Goal: Transaction & Acquisition: Purchase product/service

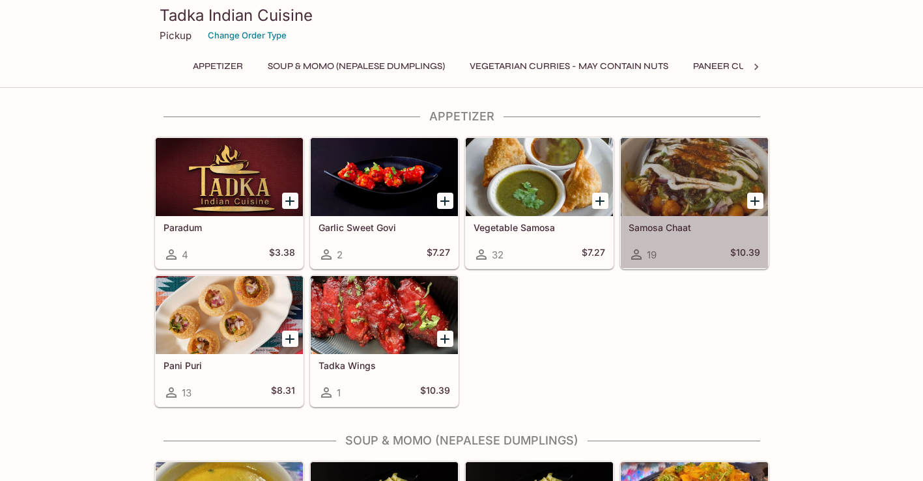
click at [666, 180] on div at bounding box center [694, 177] width 147 height 78
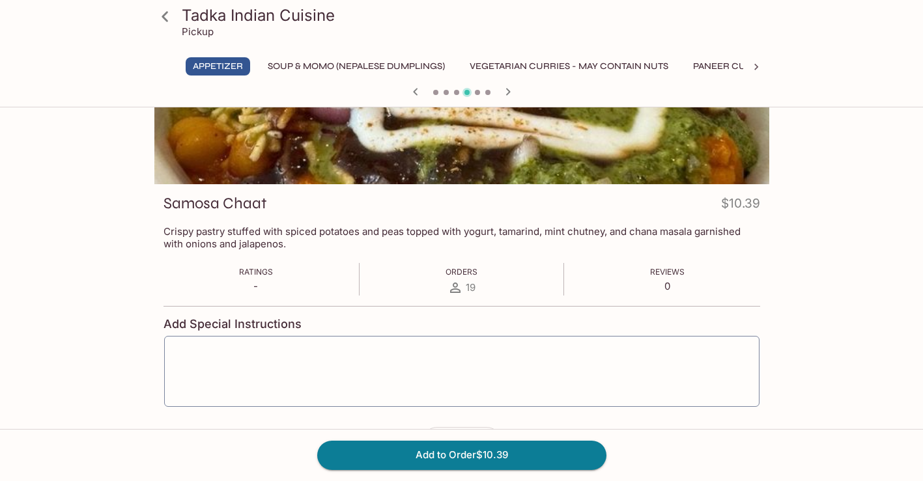
scroll to position [101, 0]
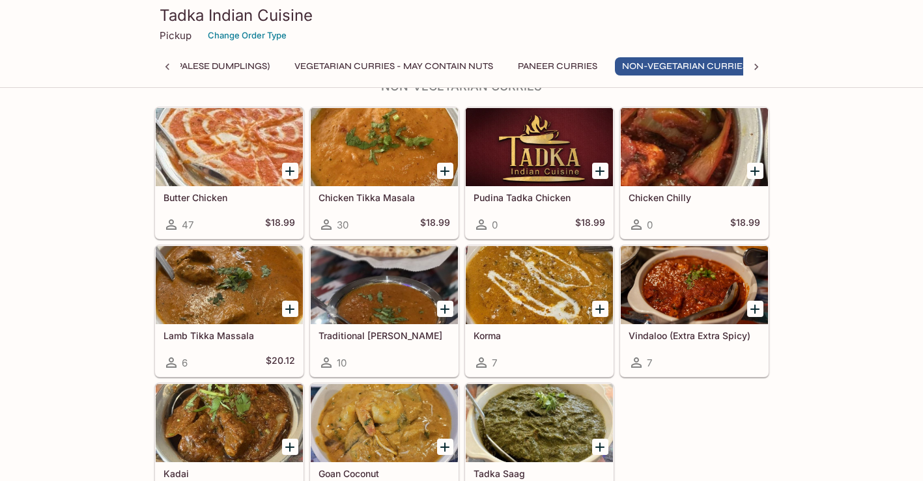
scroll to position [0, 192]
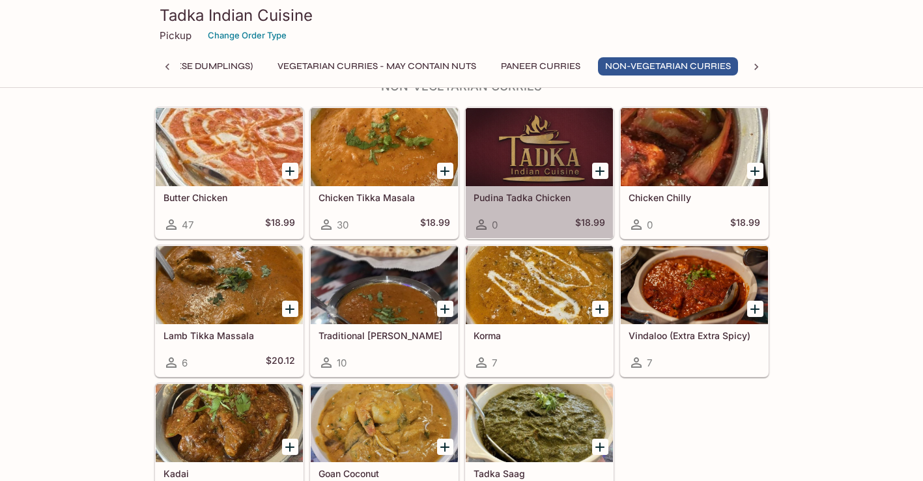
click at [522, 154] on div at bounding box center [539, 147] width 147 height 78
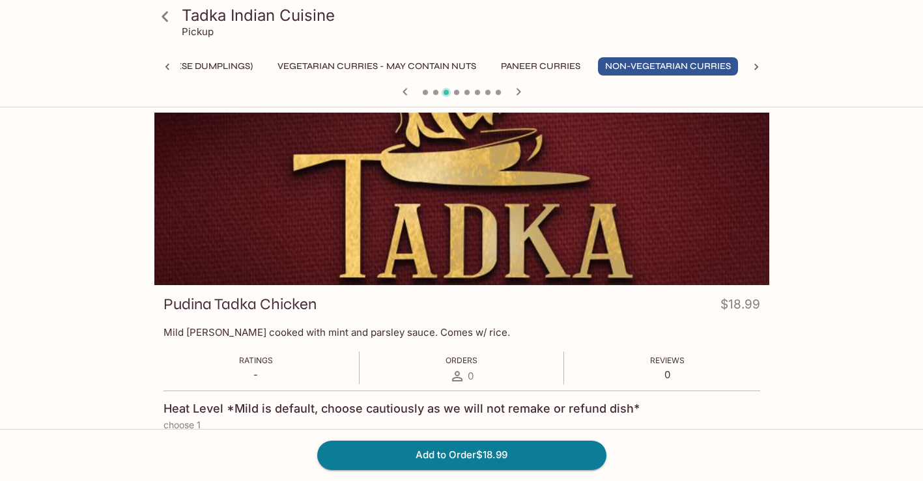
scroll to position [0, 192]
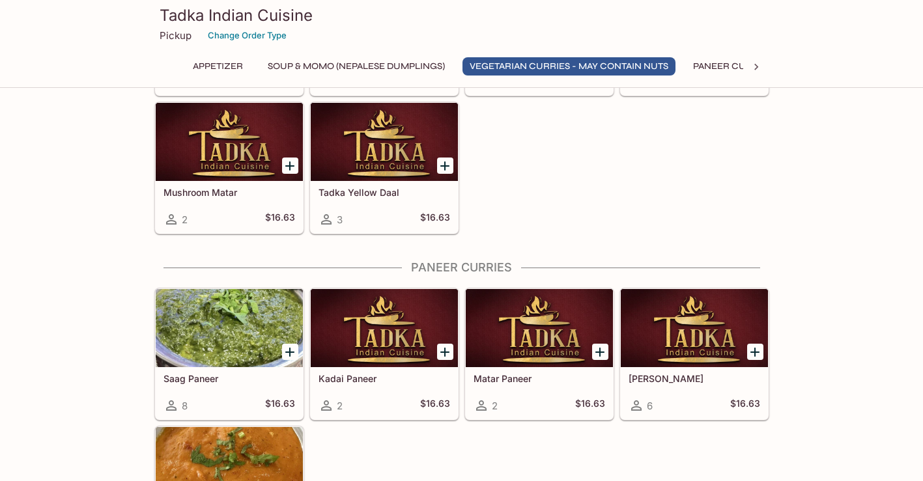
scroll to position [960, 0]
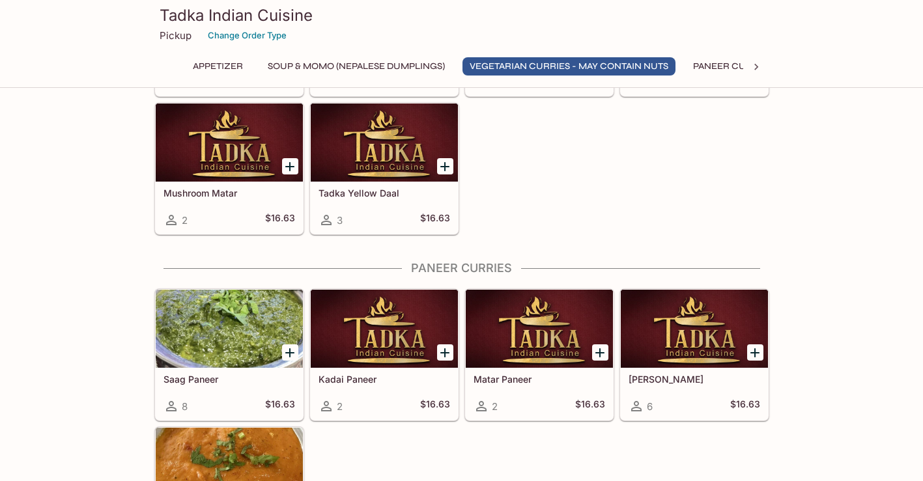
click at [418, 140] on div at bounding box center [384, 143] width 147 height 78
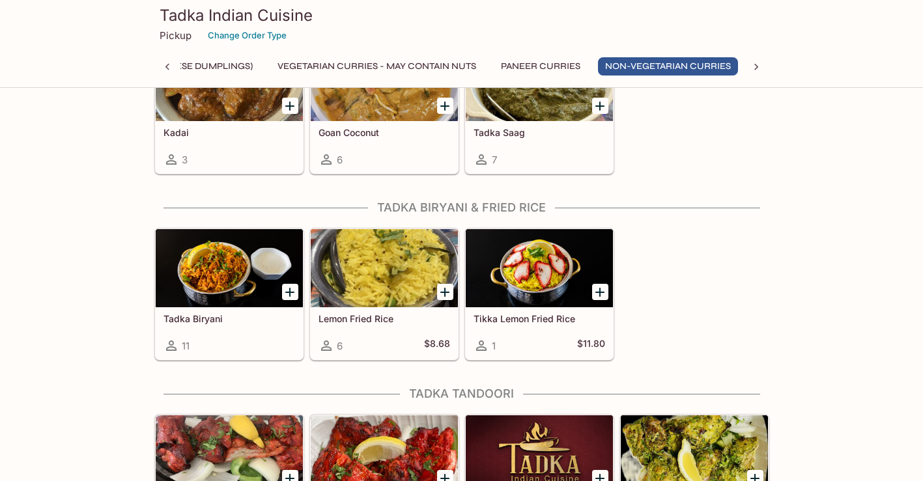
scroll to position [1811, 0]
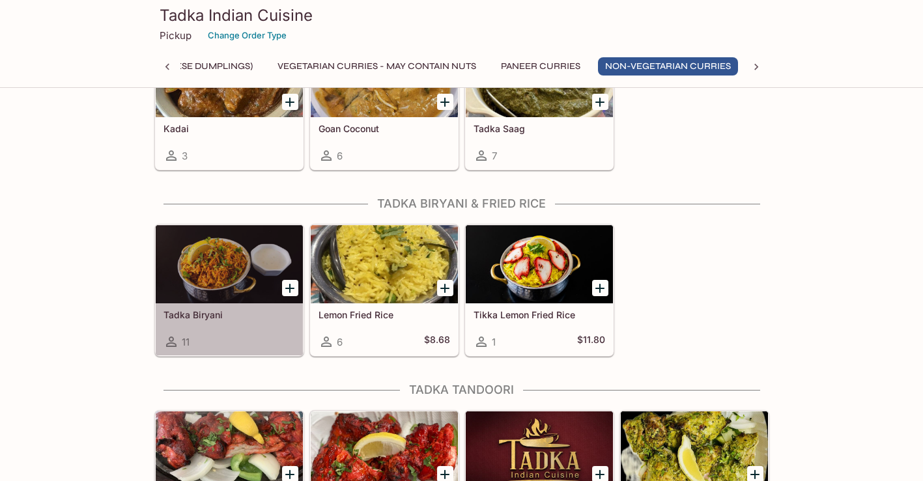
click at [201, 268] on div at bounding box center [229, 264] width 147 height 78
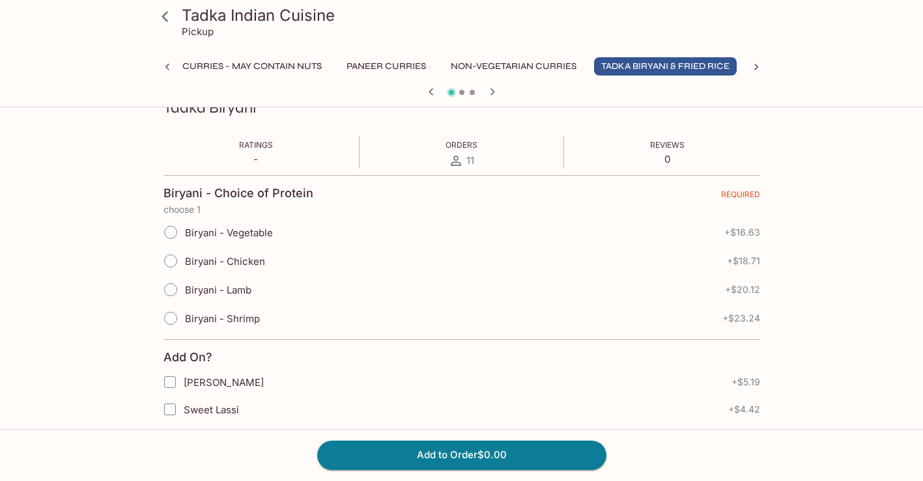
scroll to position [198, 0]
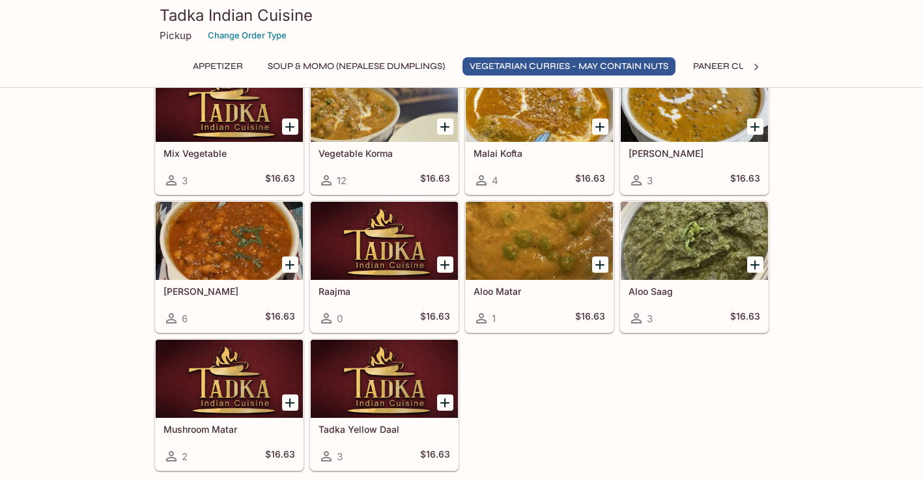
scroll to position [724, 0]
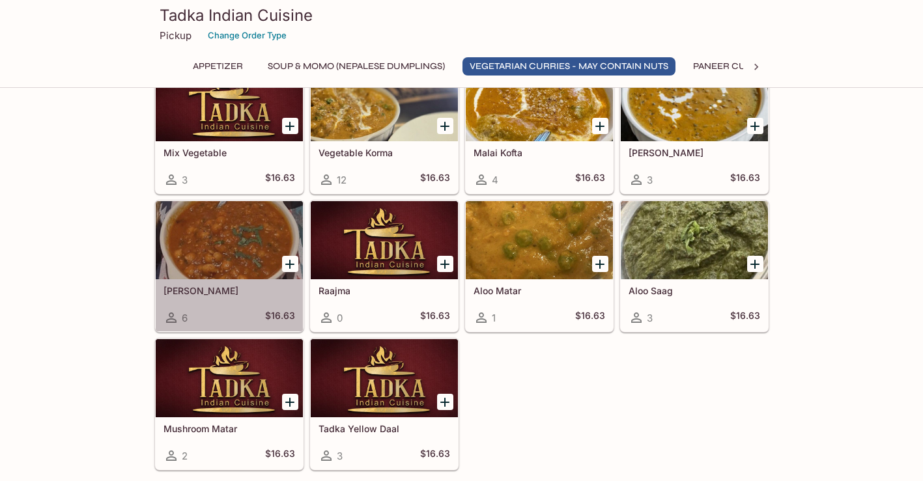
click at [218, 241] on div at bounding box center [229, 240] width 147 height 78
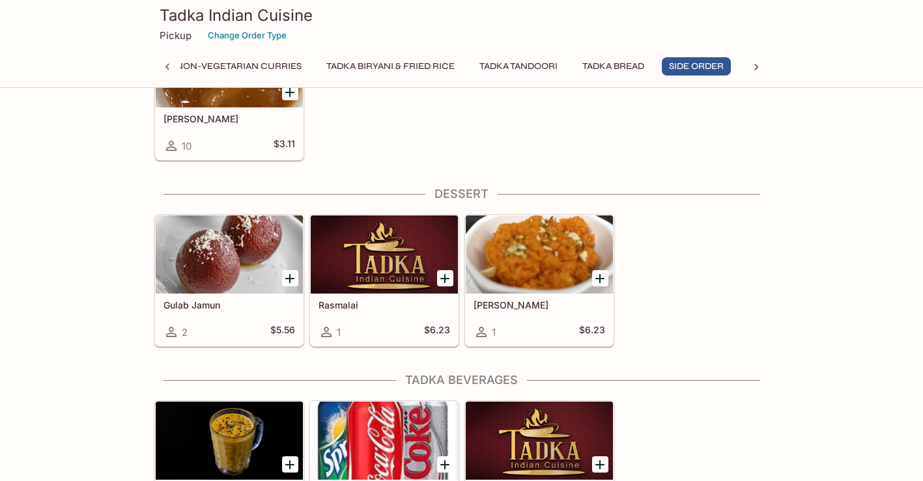
scroll to position [2844, 0]
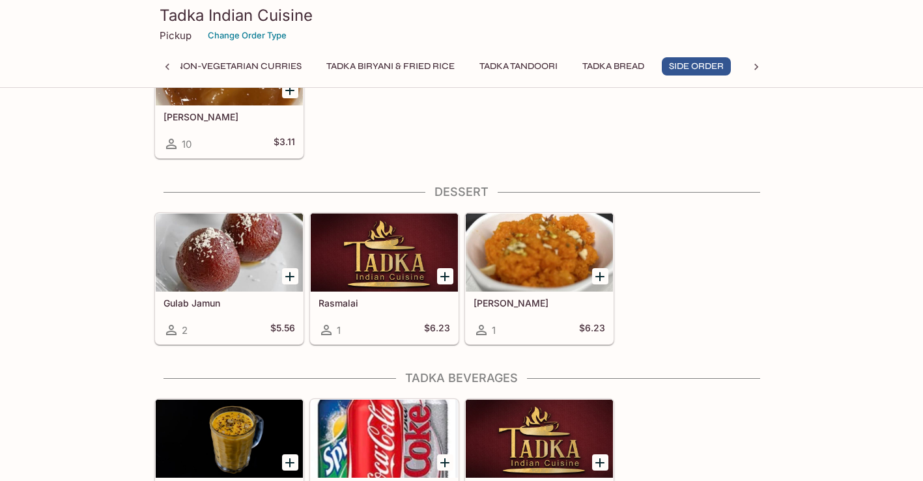
click at [543, 266] on div at bounding box center [539, 253] width 147 height 78
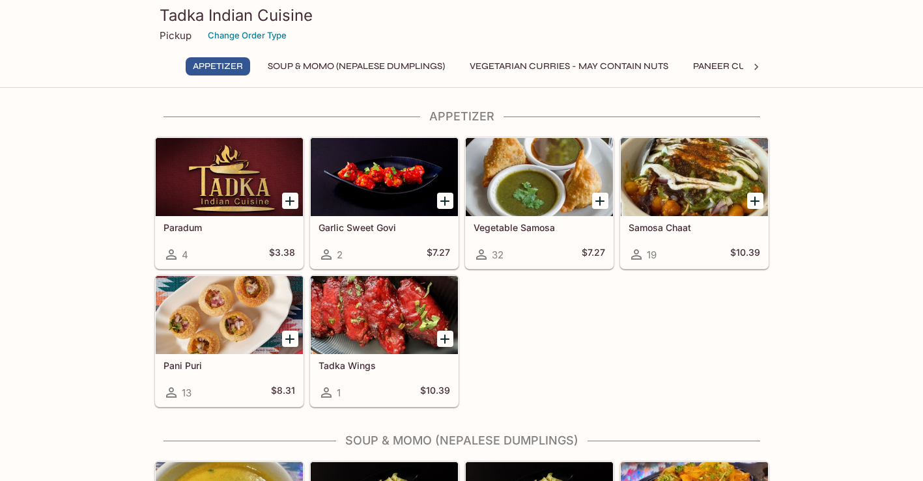
scroll to position [-1, 0]
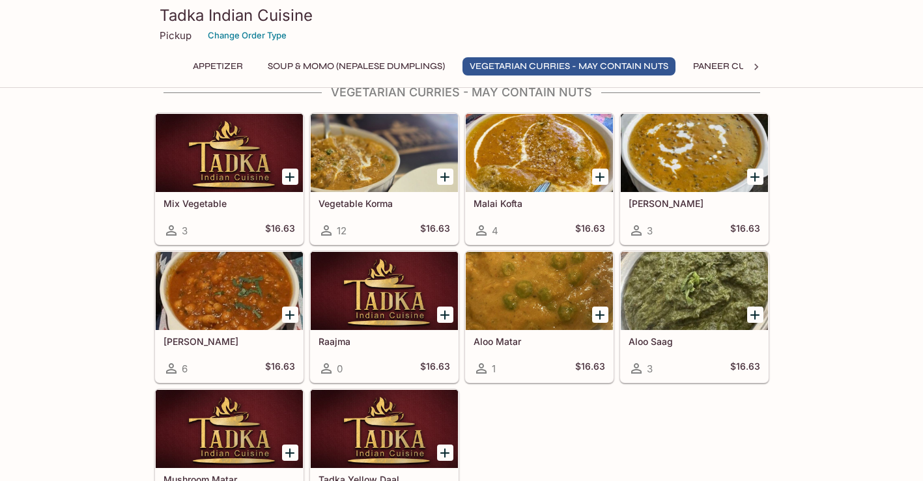
click at [526, 154] on div at bounding box center [539, 153] width 147 height 78
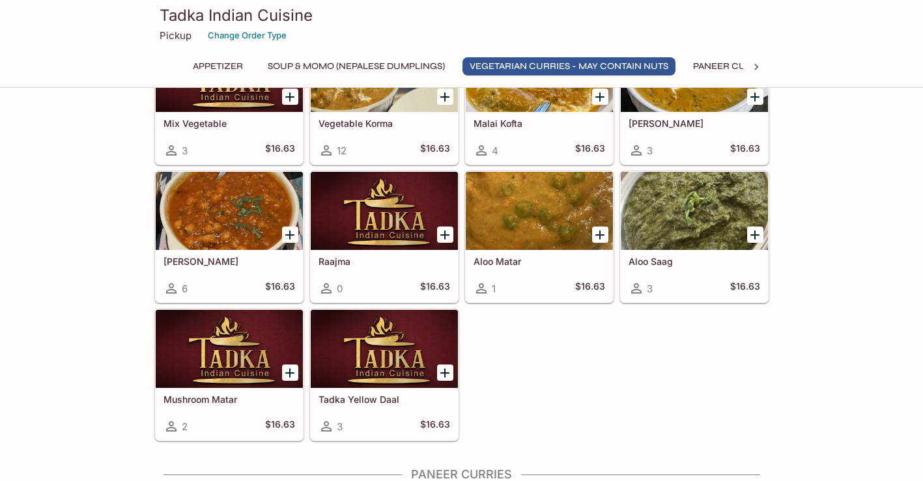
scroll to position [758, 0]
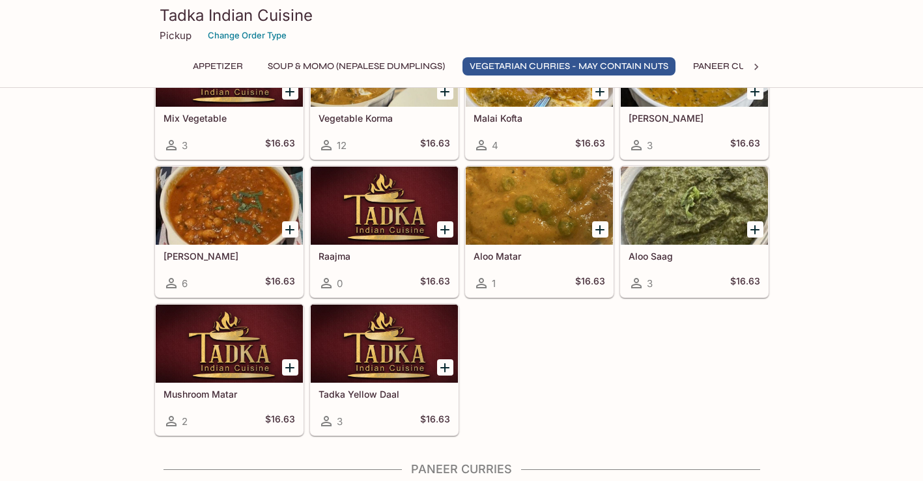
click at [242, 206] on div at bounding box center [229, 206] width 147 height 78
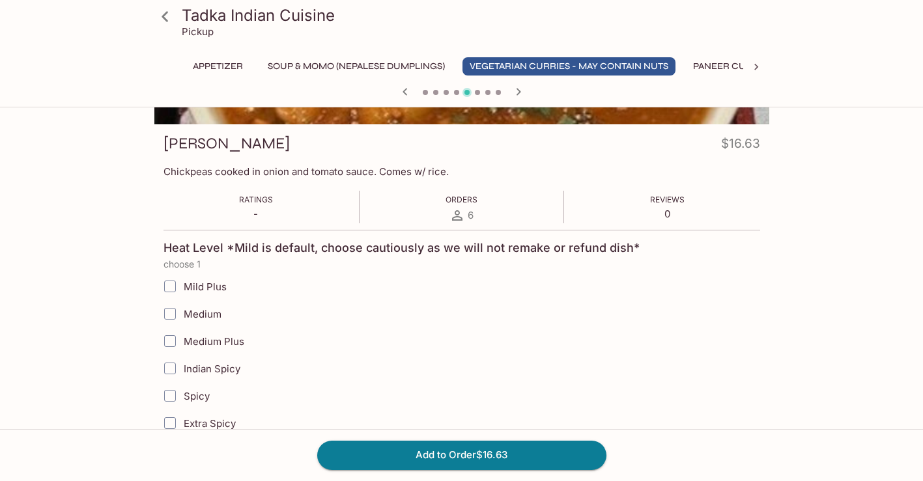
scroll to position [158, 0]
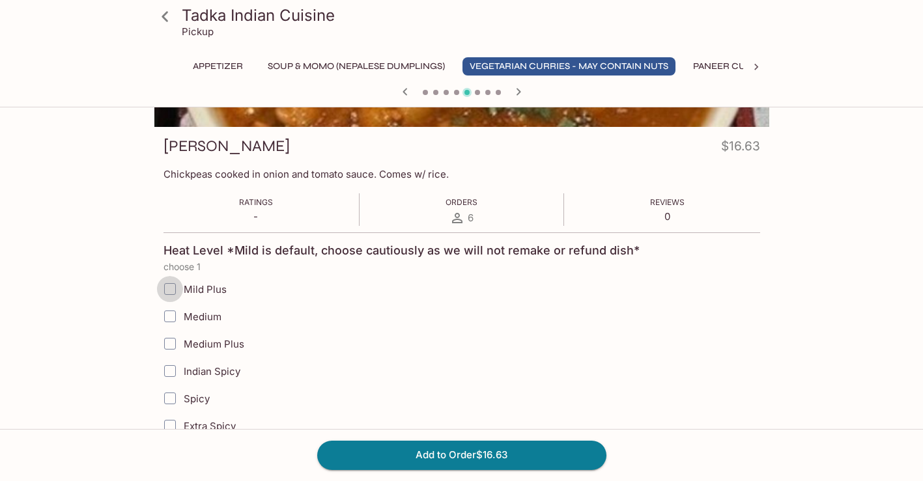
click at [170, 291] on input "Mild Plus" at bounding box center [170, 289] width 26 height 26
checkbox input "true"
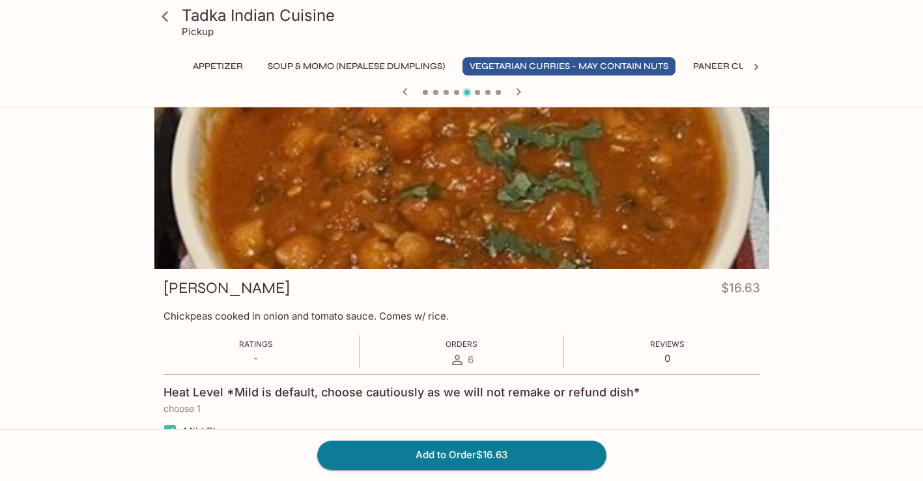
scroll to position [11, 0]
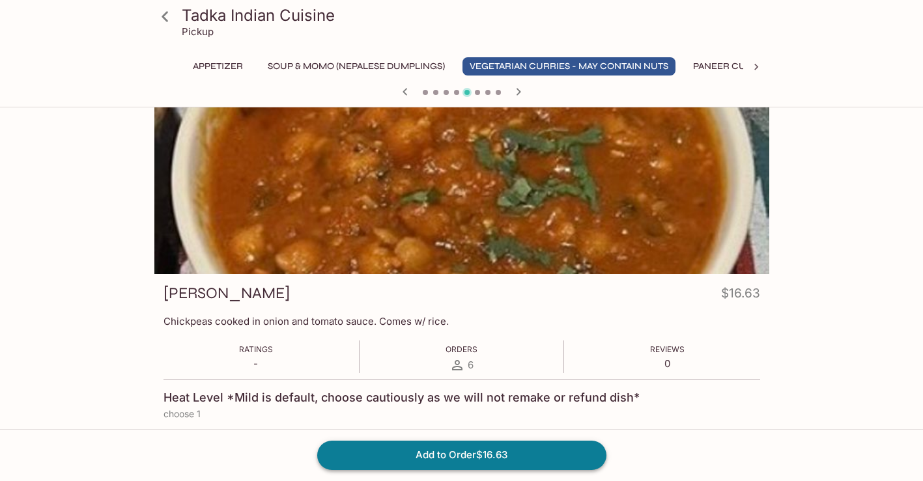
click at [462, 454] on button "Add to Order $16.63" at bounding box center [461, 455] width 289 height 29
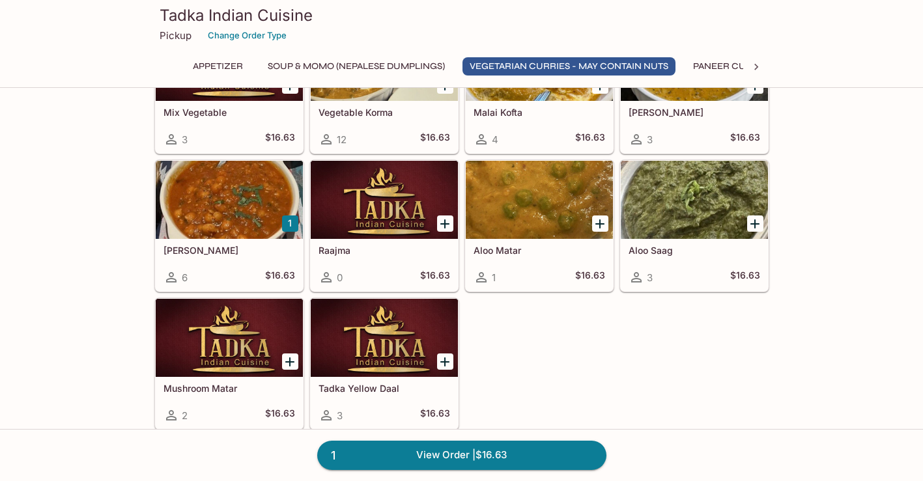
scroll to position [767, 0]
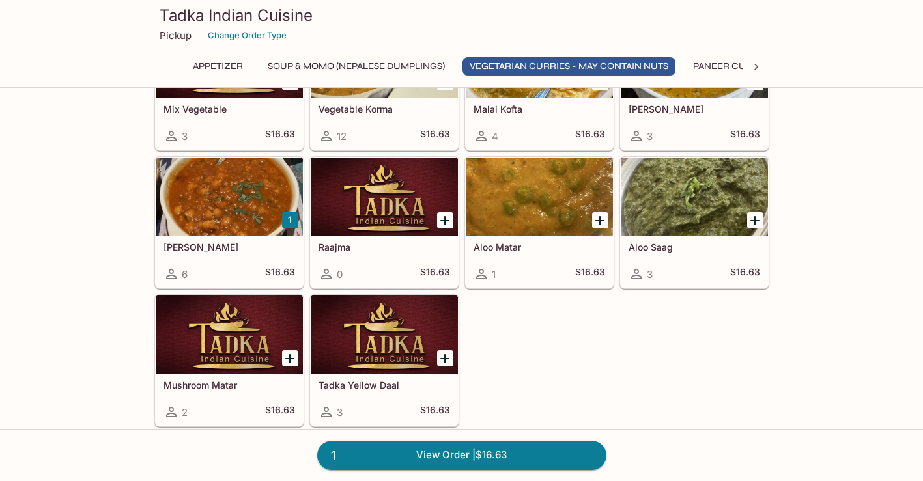
click at [535, 204] on div at bounding box center [539, 197] width 147 height 78
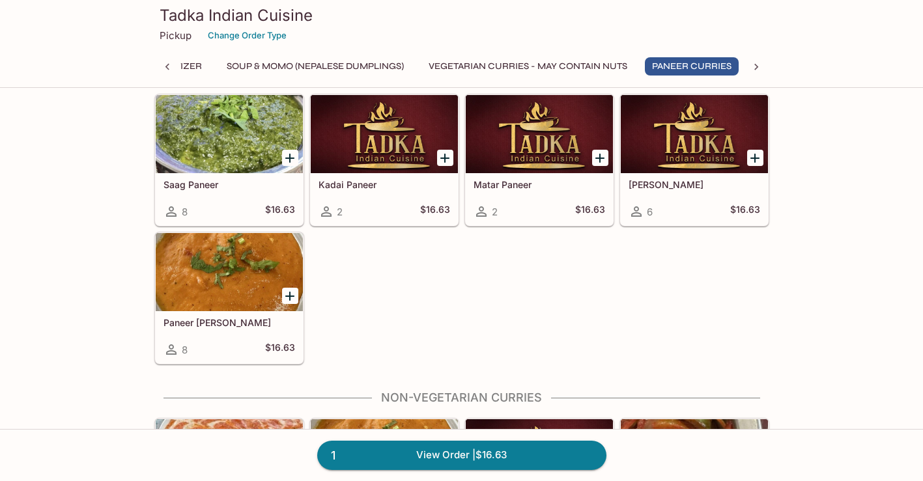
scroll to position [1151, 0]
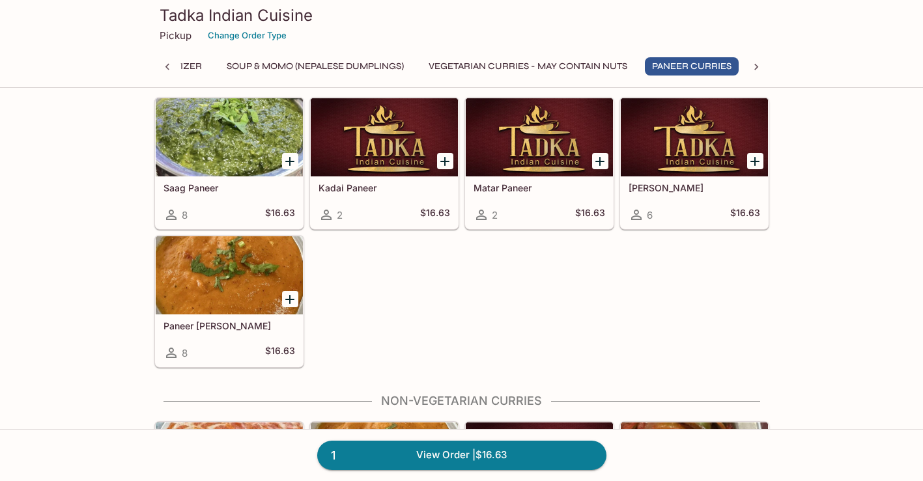
click at [195, 286] on div at bounding box center [229, 275] width 147 height 78
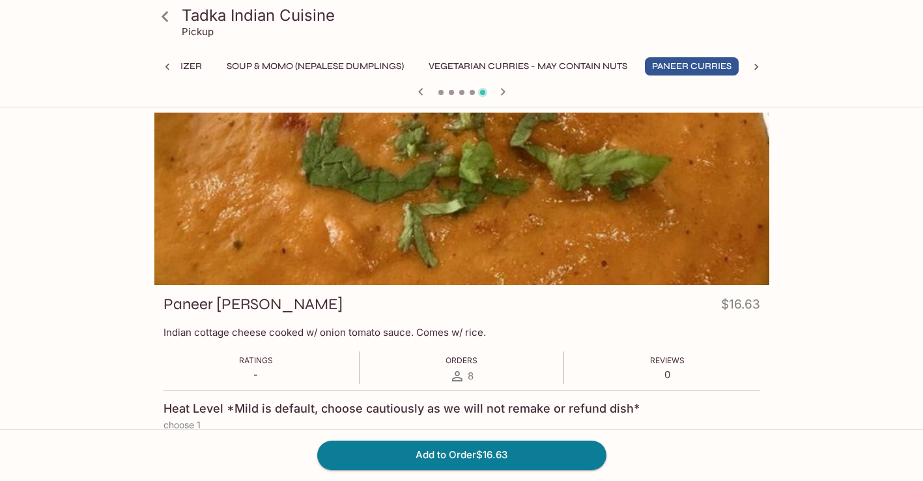
scroll to position [1, 0]
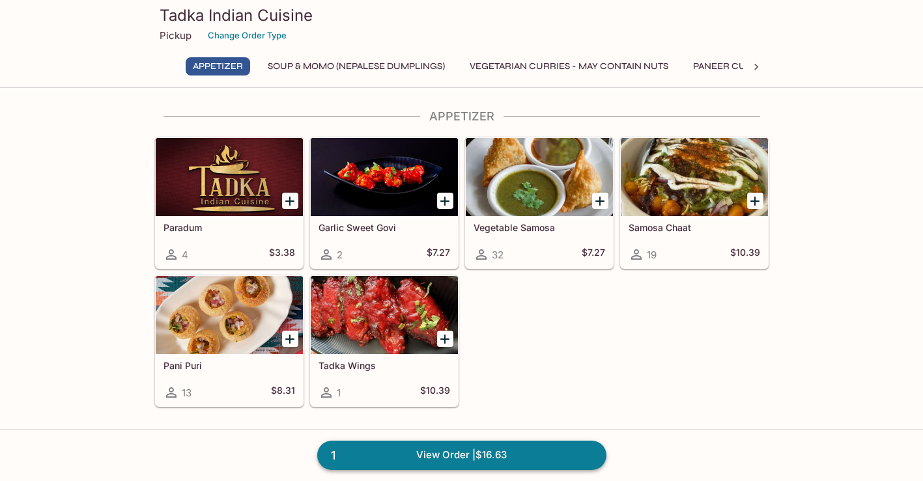
click at [416, 459] on link "1 View Order | $16.63" at bounding box center [461, 455] width 289 height 29
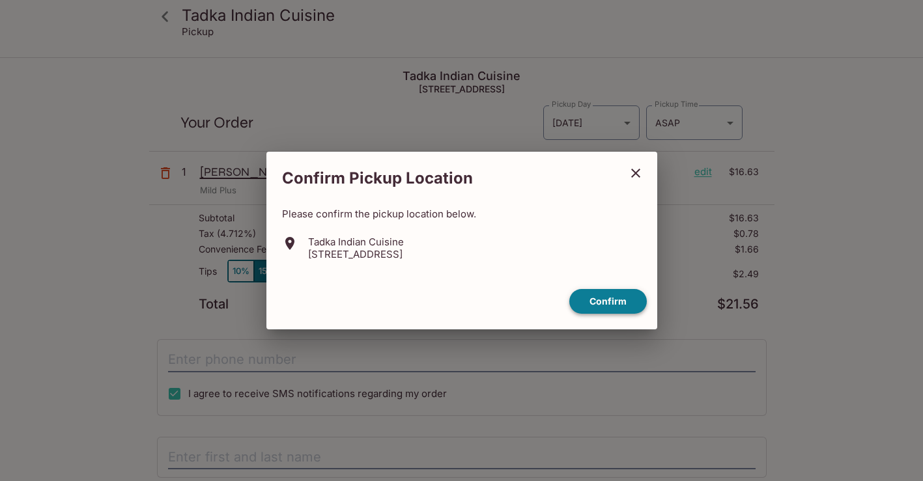
click at [606, 300] on button "Confirm" at bounding box center [608, 301] width 78 height 25
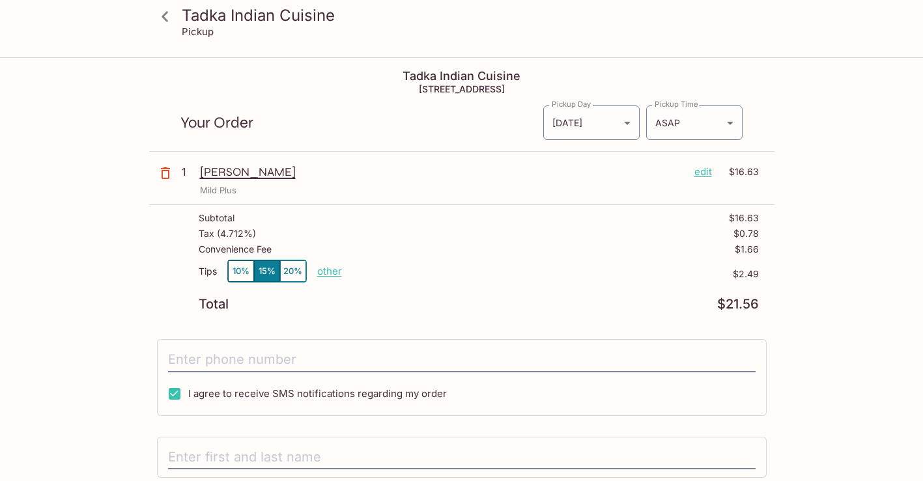
click at [702, 177] on p "edit" at bounding box center [703, 172] width 18 height 14
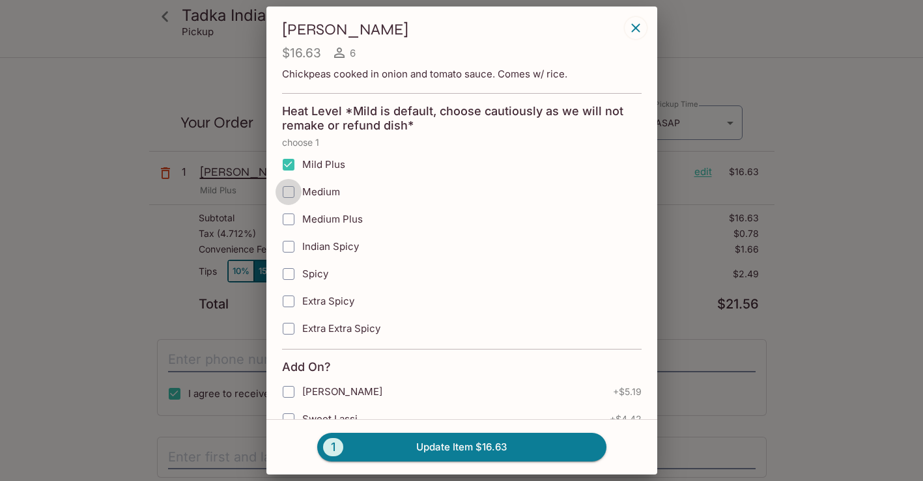
click at [288, 190] on input "Medium" at bounding box center [289, 192] width 26 height 26
checkbox input "true"
click at [289, 161] on input "Mild Plus" at bounding box center [289, 165] width 26 height 26
checkbox input "false"
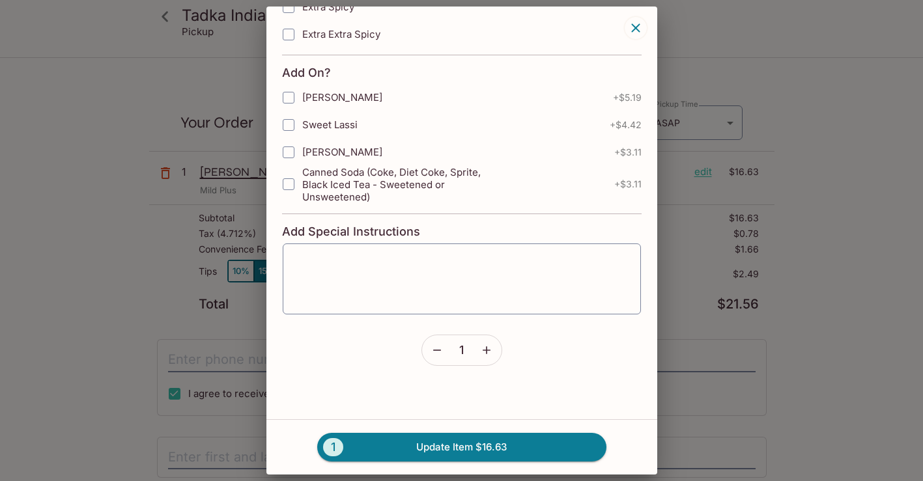
scroll to position [295, 0]
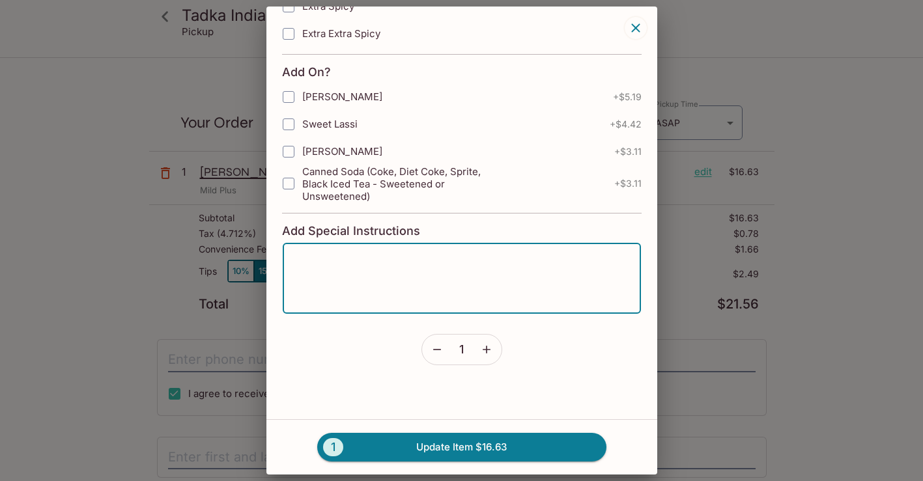
click at [403, 268] on textarea at bounding box center [462, 279] width 340 height 50
click at [403, 268] on textarea "no cilantro (Chinese parsley)," at bounding box center [462, 279] width 340 height 50
type textarea "no cilantro (Chinese parsley), not even as garnish"
click at [437, 450] on button "1 Update Item $16.63" at bounding box center [461, 447] width 289 height 29
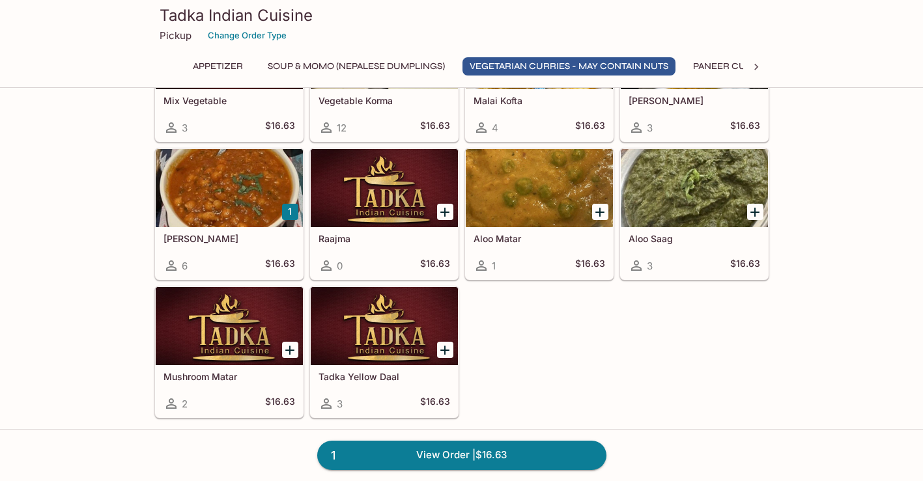
scroll to position [778, 0]
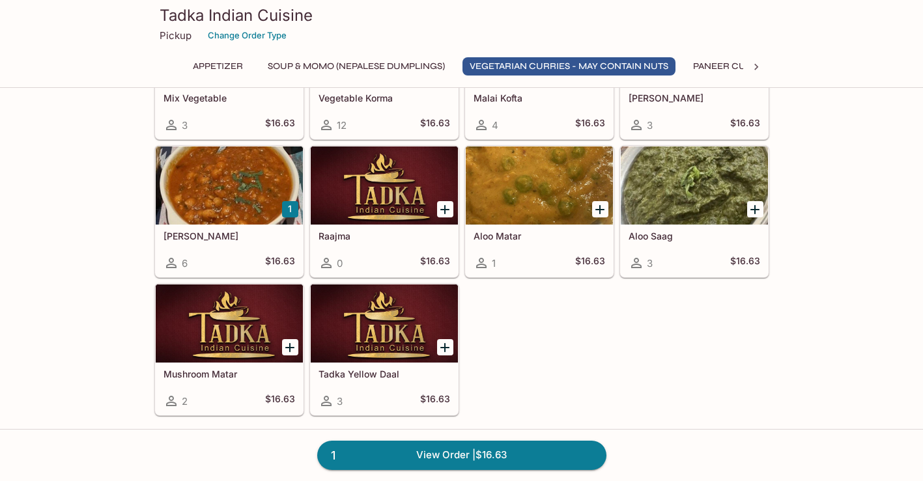
click at [219, 319] on div at bounding box center [229, 324] width 147 height 78
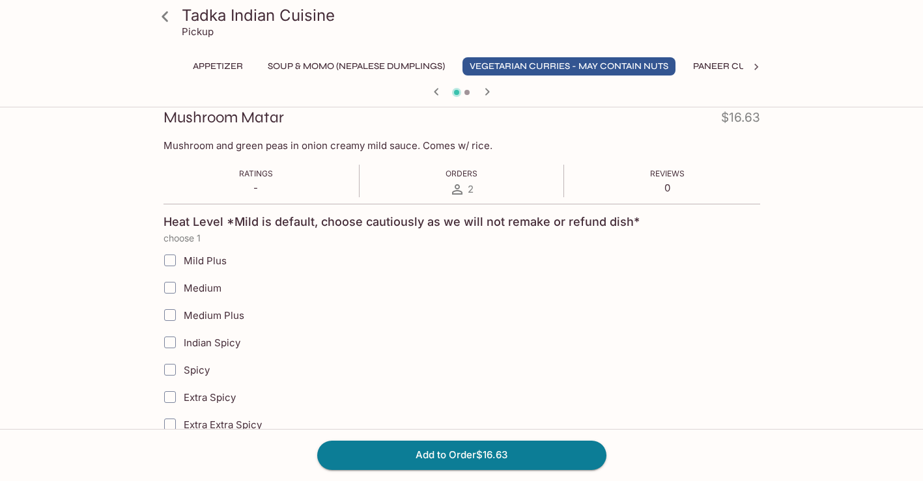
scroll to position [222, 0]
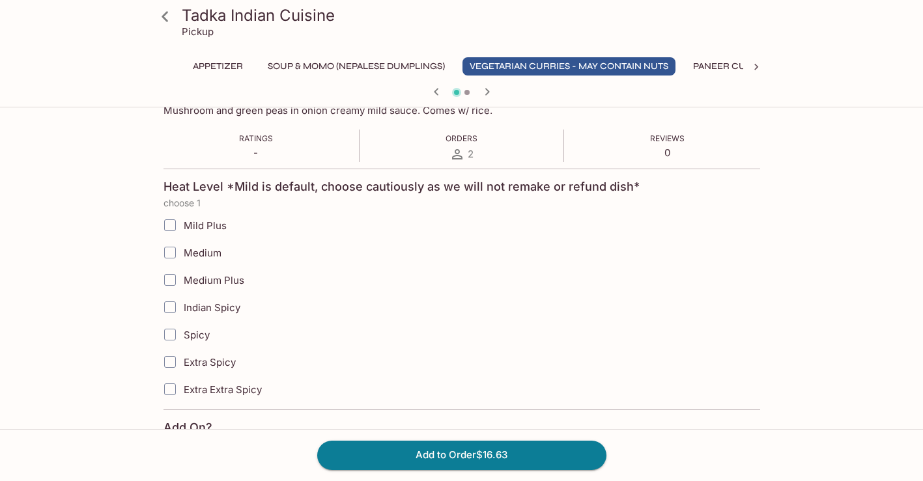
click at [172, 224] on input "Mild Plus" at bounding box center [170, 225] width 26 height 26
checkbox input "true"
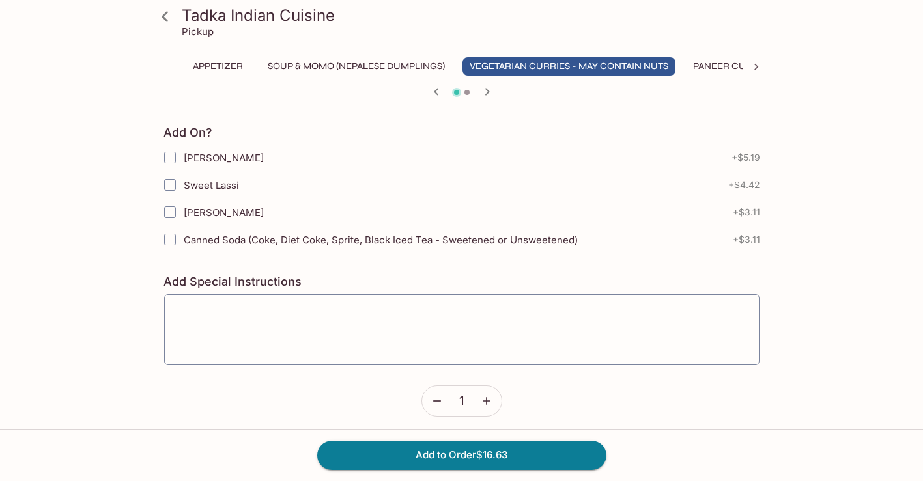
scroll to position [519, 0]
click at [472, 307] on textarea at bounding box center [461, 329] width 577 height 50
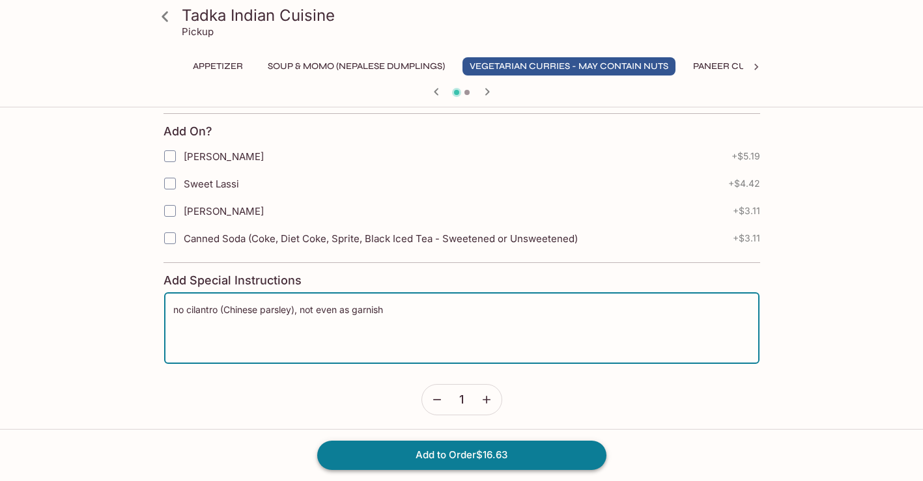
type textarea "no cilantro (Chinese parsley), not even as garnish"
click at [443, 458] on button "Add to Order $16.63" at bounding box center [461, 455] width 289 height 29
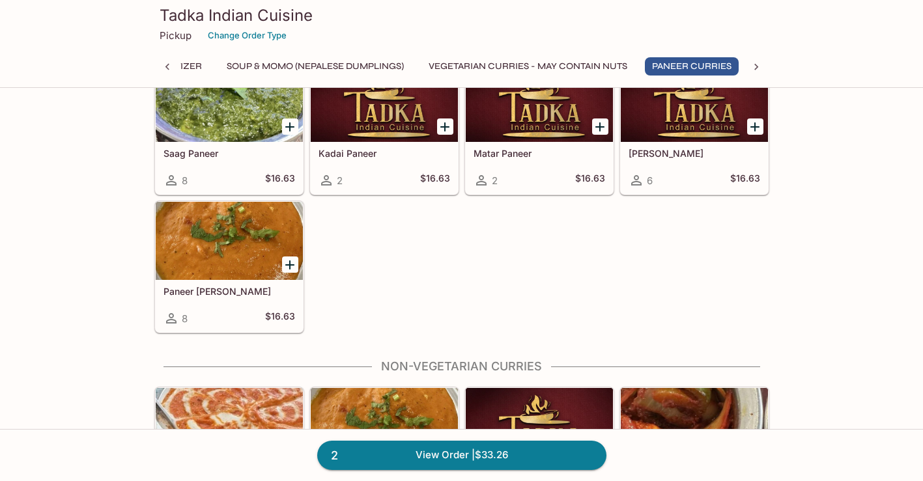
scroll to position [1186, 0]
click at [547, 128] on div at bounding box center [539, 103] width 147 height 78
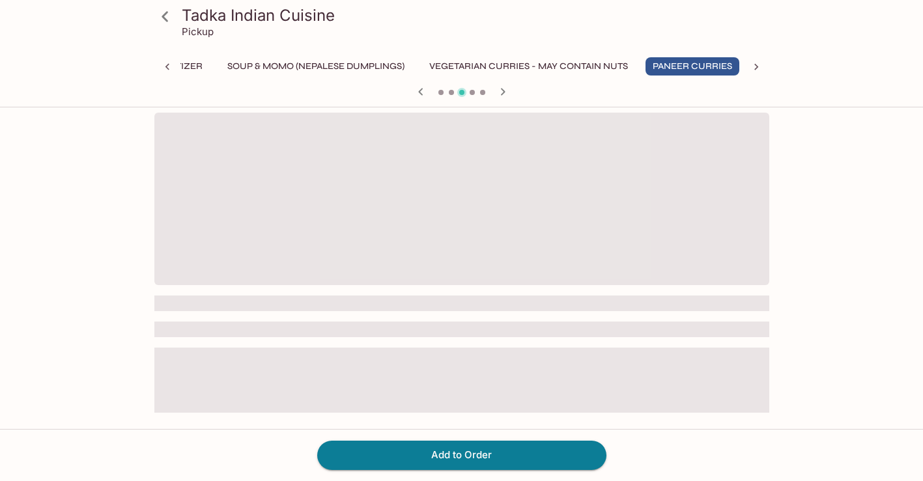
scroll to position [0, 41]
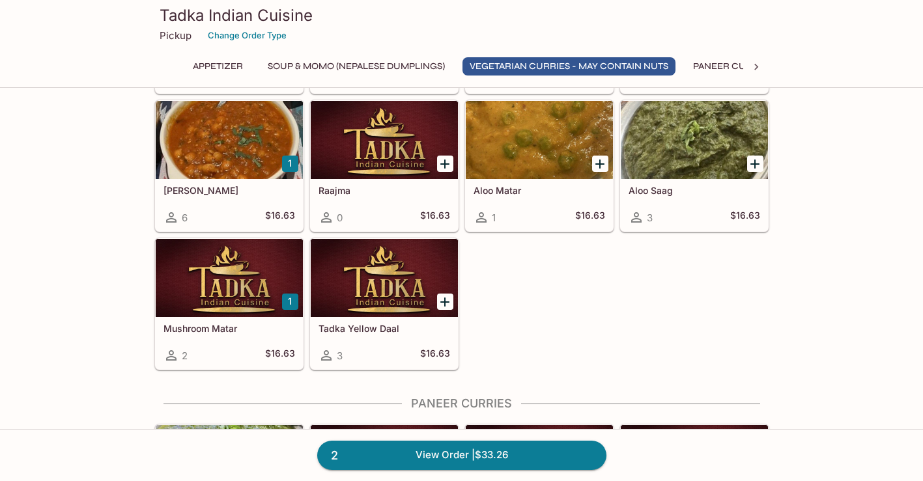
scroll to position [823, 0]
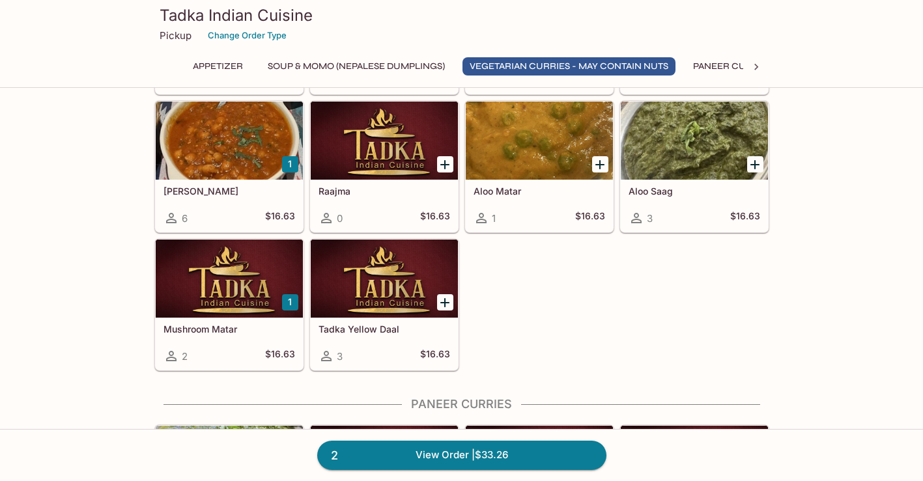
click at [509, 150] on div at bounding box center [539, 141] width 147 height 78
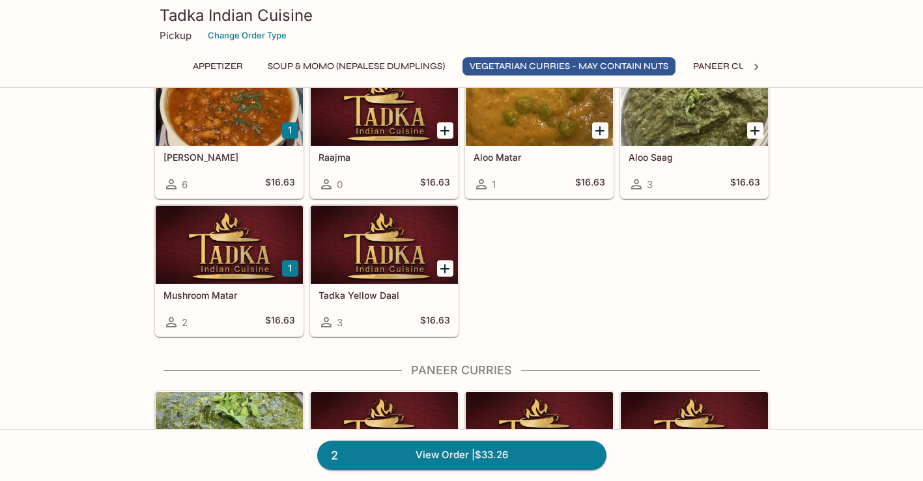
scroll to position [858, 0]
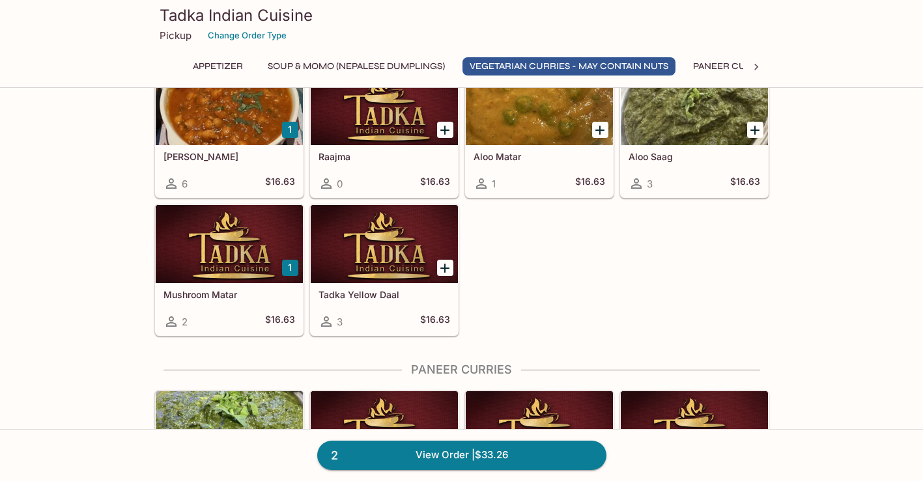
click at [216, 248] on div at bounding box center [229, 244] width 147 height 78
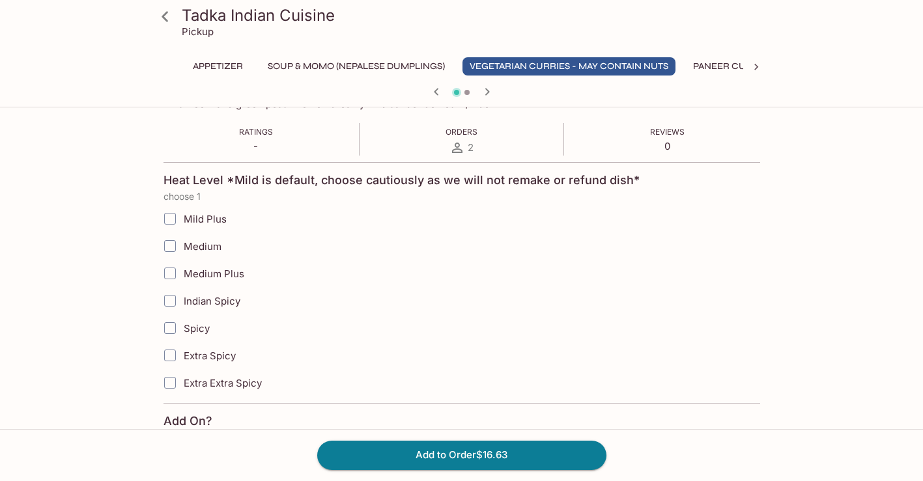
scroll to position [231, 0]
click at [165, 18] on icon at bounding box center [165, 16] width 23 height 23
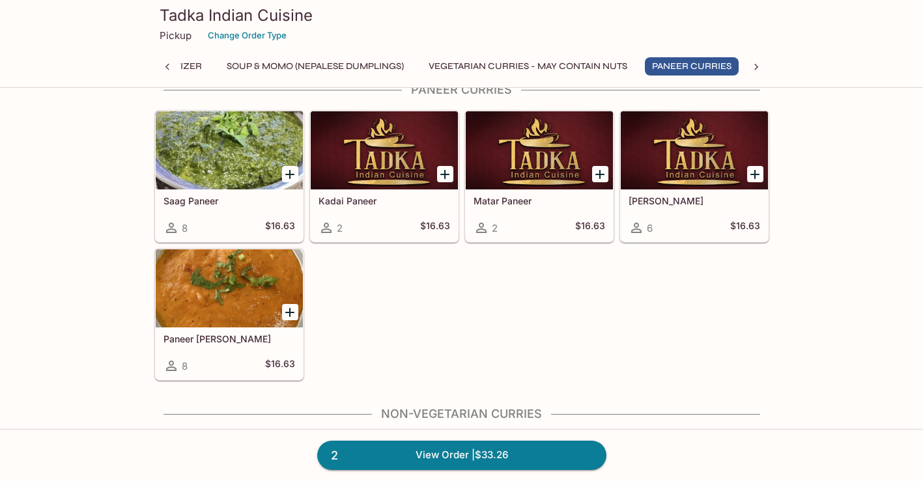
scroll to position [1137, 0]
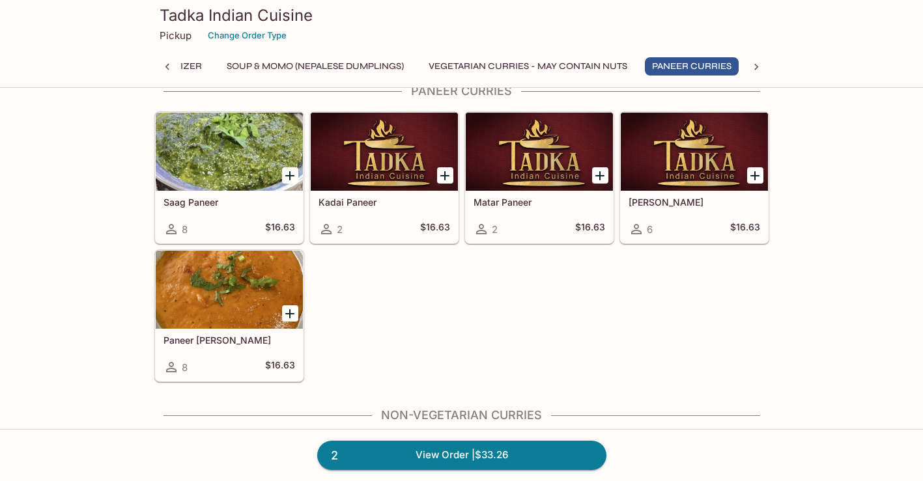
click at [234, 299] on div at bounding box center [229, 290] width 147 height 78
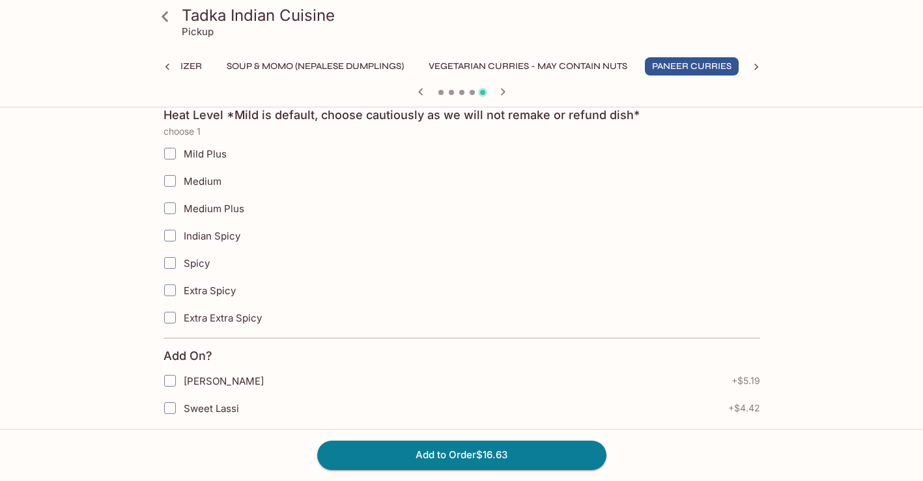
scroll to position [295, 0]
click at [173, 154] on input "Mild Plus" at bounding box center [170, 152] width 26 height 26
checkbox input "true"
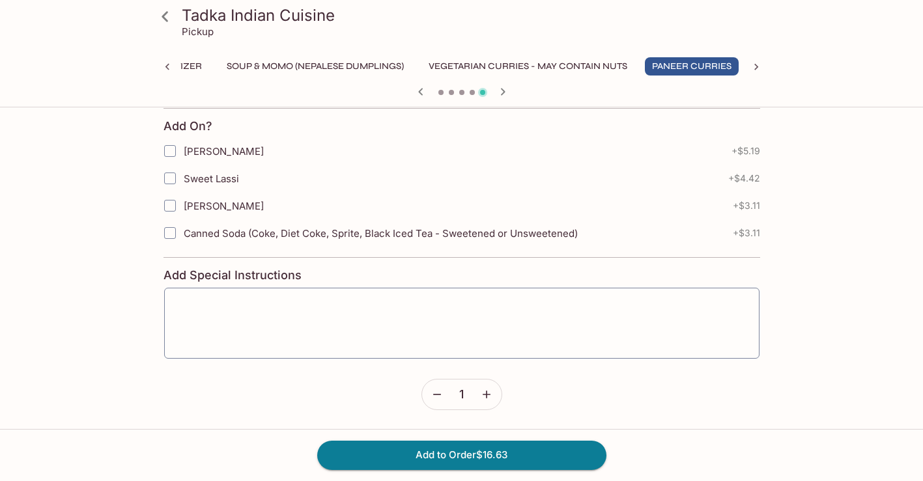
scroll to position [523, 0]
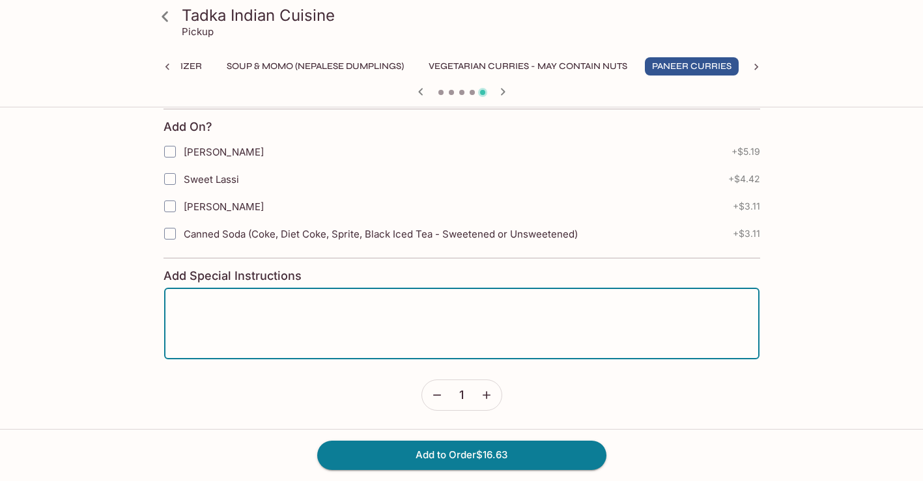
click at [320, 300] on textarea at bounding box center [461, 324] width 577 height 50
type textarea "no cilantro (Chinese parsley), not even as garnish"
click at [407, 448] on button "Add to Order $16.63" at bounding box center [461, 455] width 289 height 29
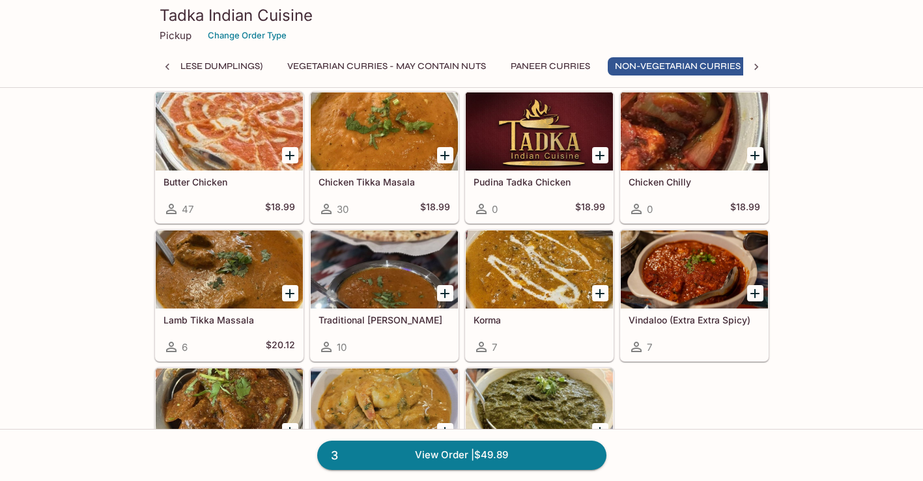
scroll to position [0, 192]
click at [232, 120] on div at bounding box center [229, 132] width 147 height 78
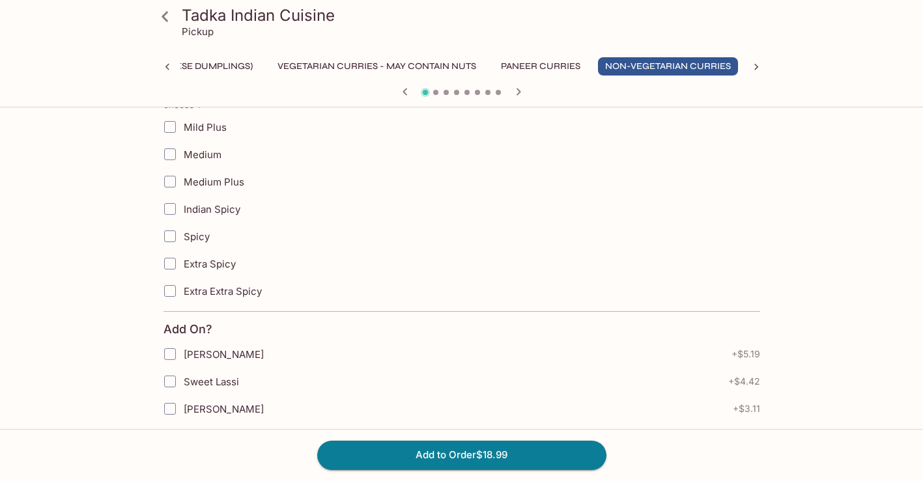
scroll to position [318, 0]
click at [174, 132] on input "Mild Plus" at bounding box center [170, 129] width 26 height 26
checkbox input "true"
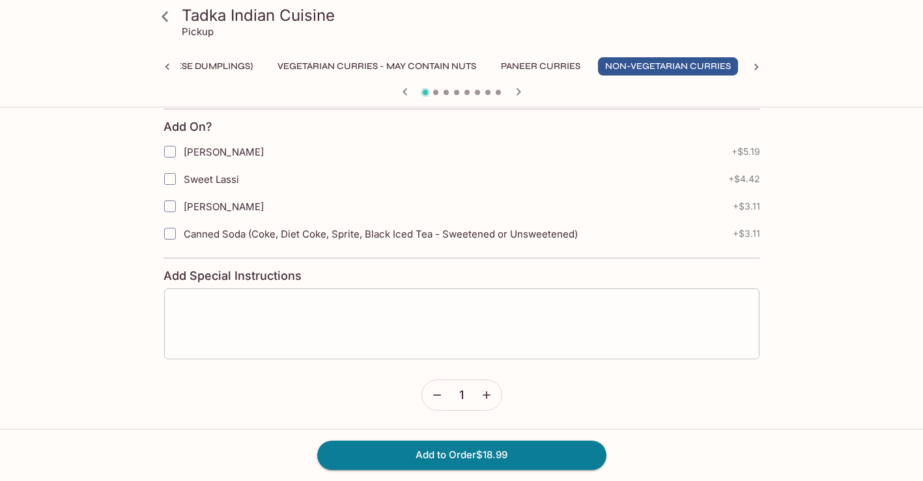
click at [264, 313] on textarea at bounding box center [461, 324] width 577 height 50
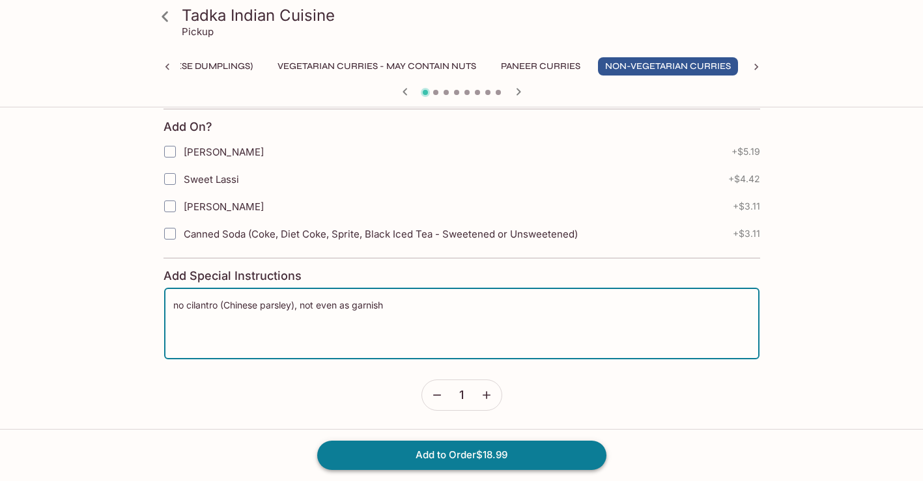
type textarea "no cilantro (Chinese parsley), not even as garnish"
click at [396, 447] on button "Add to Order $18.99" at bounding box center [461, 455] width 289 height 29
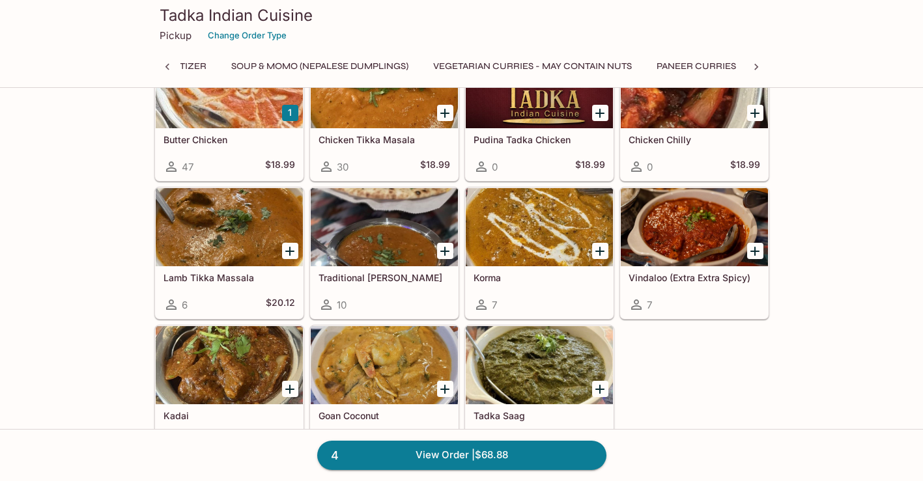
scroll to position [0, 192]
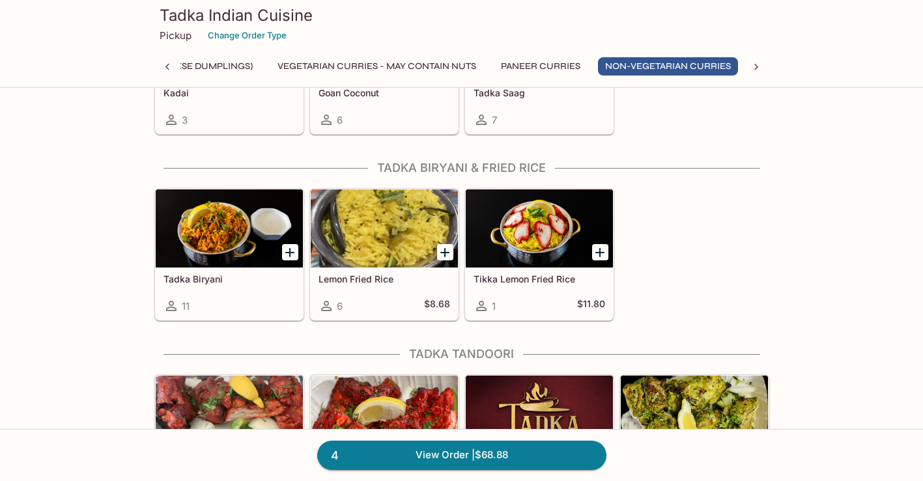
click at [363, 225] on div at bounding box center [384, 229] width 147 height 78
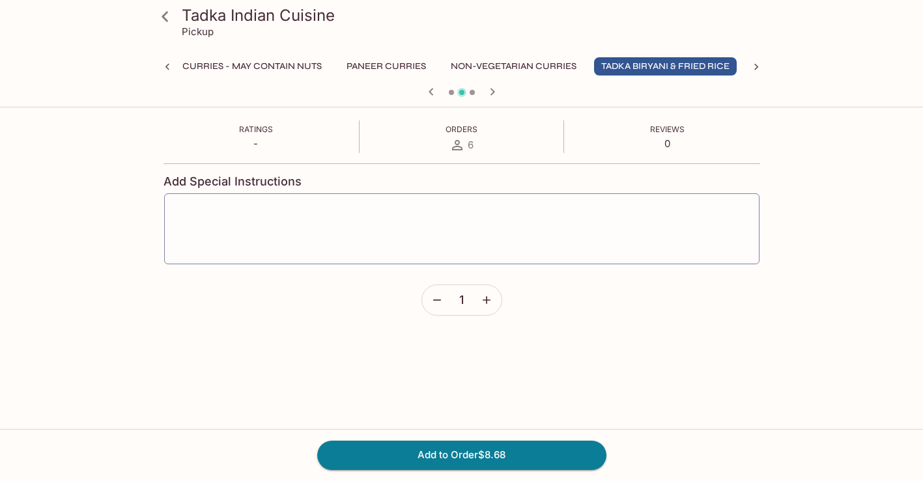
scroll to position [232, 0]
click at [493, 213] on textarea at bounding box center [461, 229] width 577 height 50
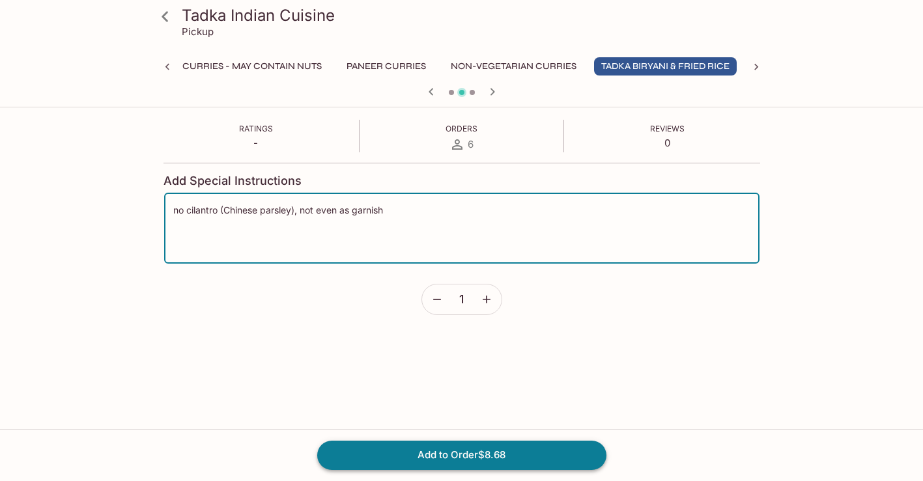
type textarea "no cilantro (Chinese parsley), not even as garnish"
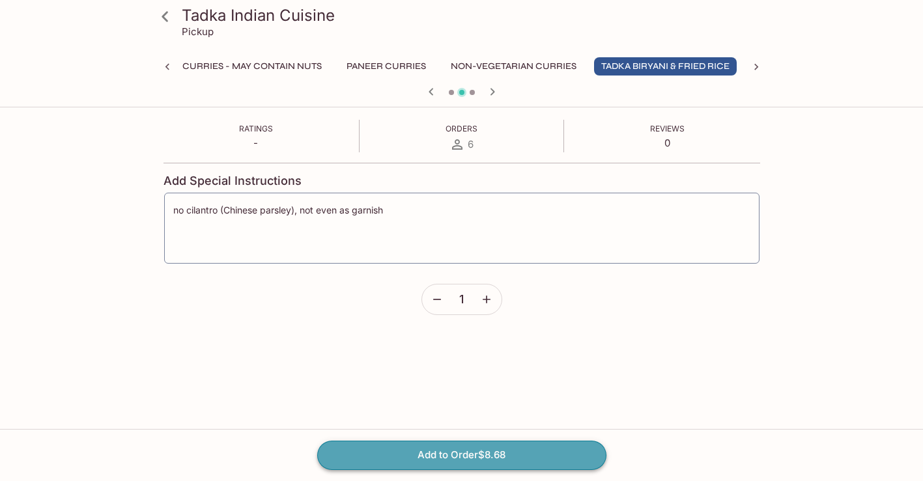
click at [442, 463] on button "Add to Order $8.68" at bounding box center [461, 455] width 289 height 29
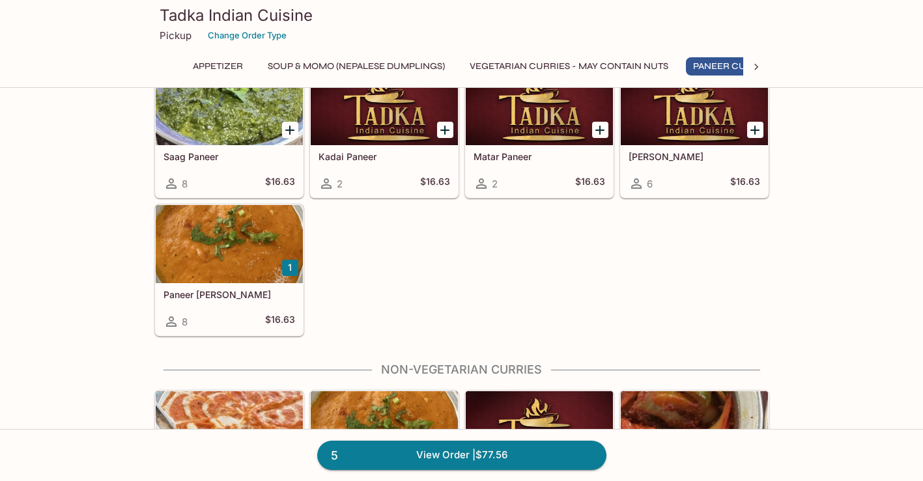
scroll to position [1226, 0]
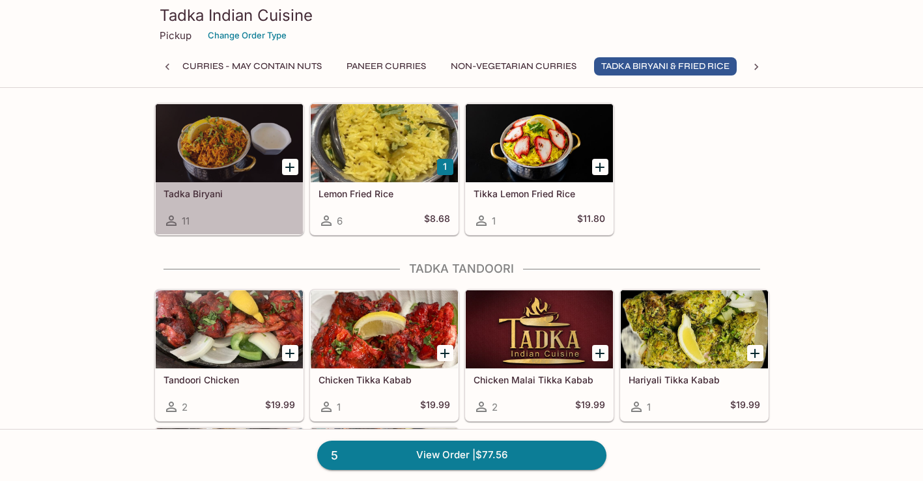
click at [235, 141] on div at bounding box center [229, 143] width 147 height 78
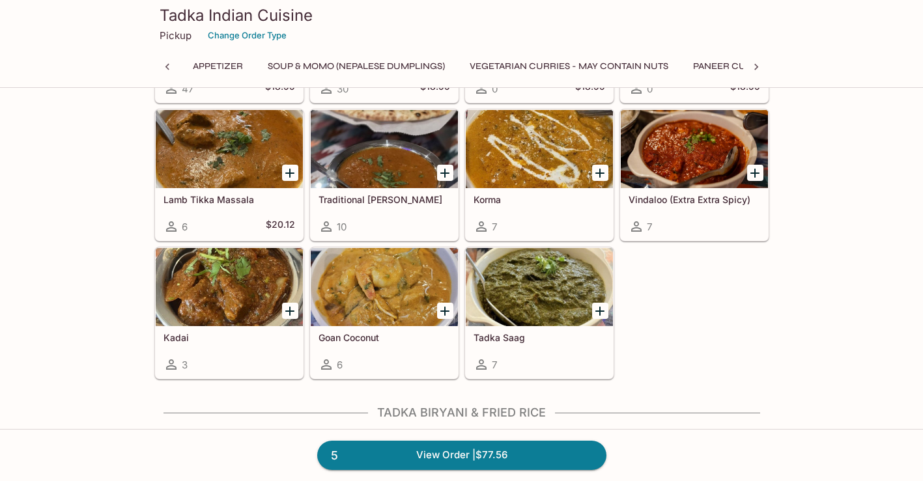
scroll to position [0, 42]
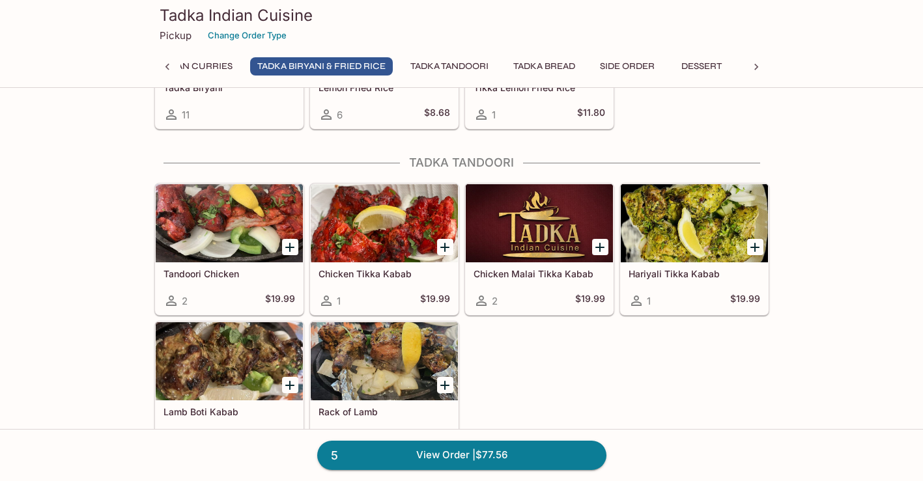
click at [227, 353] on div at bounding box center [229, 361] width 147 height 78
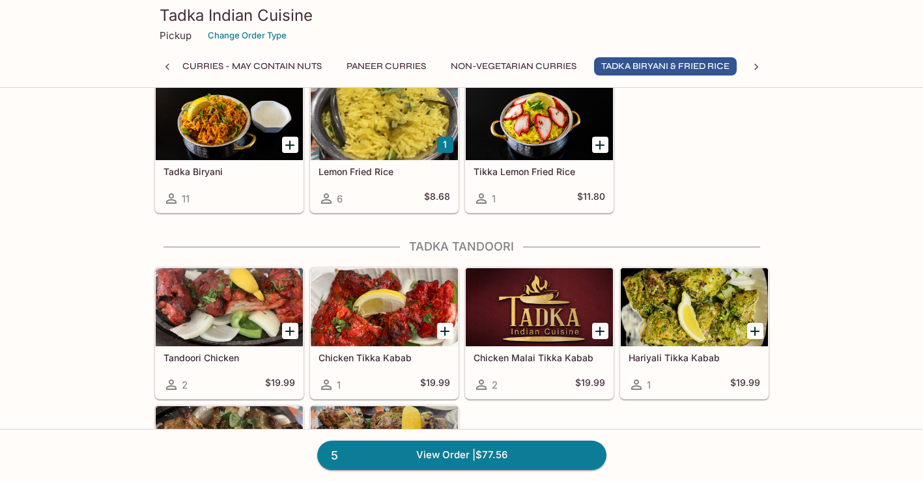
click at [549, 125] on div at bounding box center [539, 121] width 147 height 78
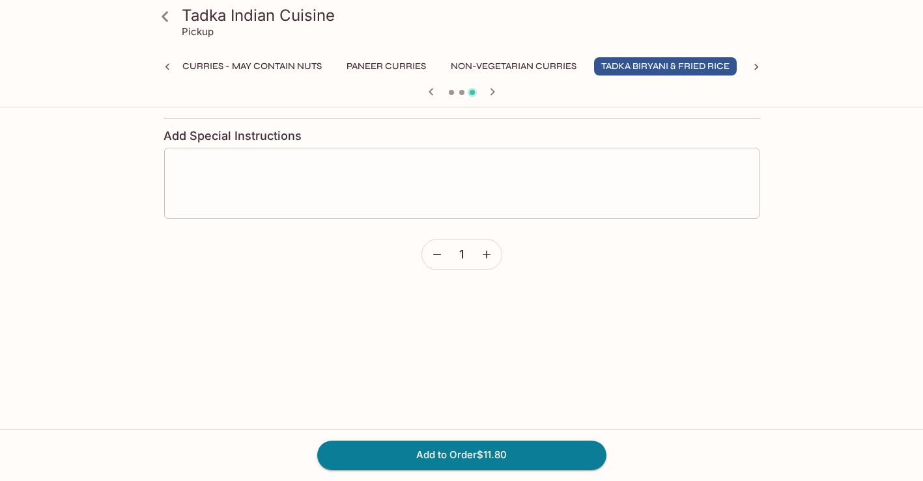
click at [418, 164] on textarea at bounding box center [461, 184] width 577 height 50
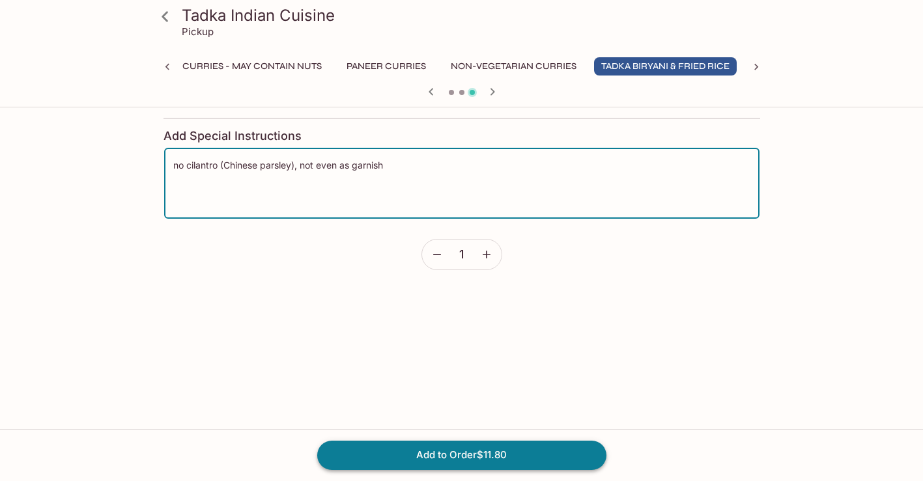
type textarea "no cilantro (Chinese parsley), not even as garnish"
click at [422, 446] on button "Add to Order $11.80" at bounding box center [461, 455] width 289 height 29
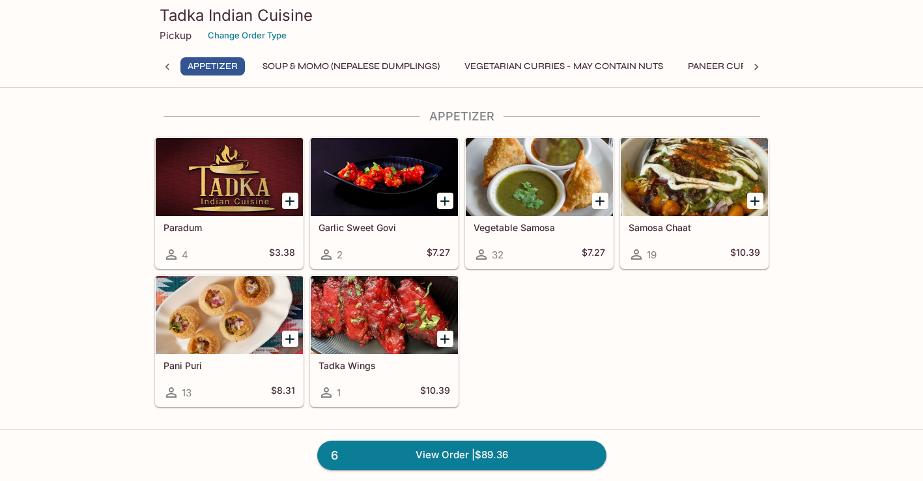
click at [686, 175] on div at bounding box center [694, 177] width 147 height 78
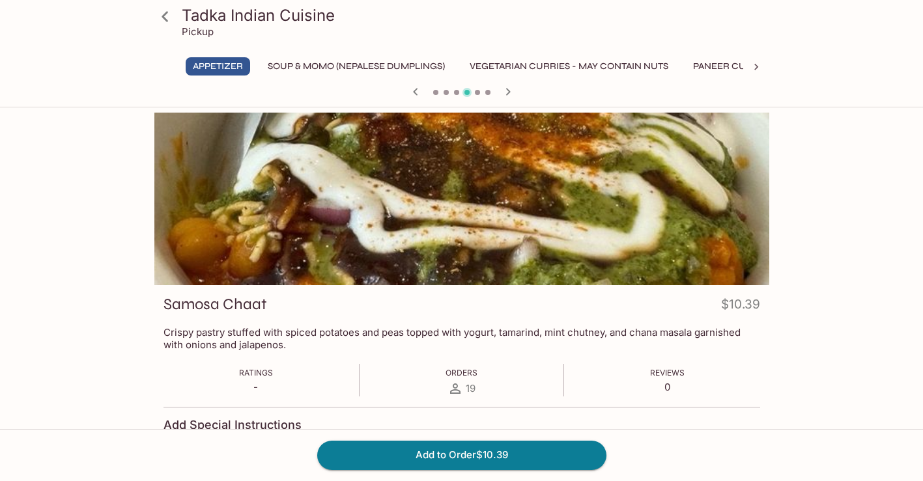
click at [167, 16] on icon at bounding box center [165, 16] width 23 height 23
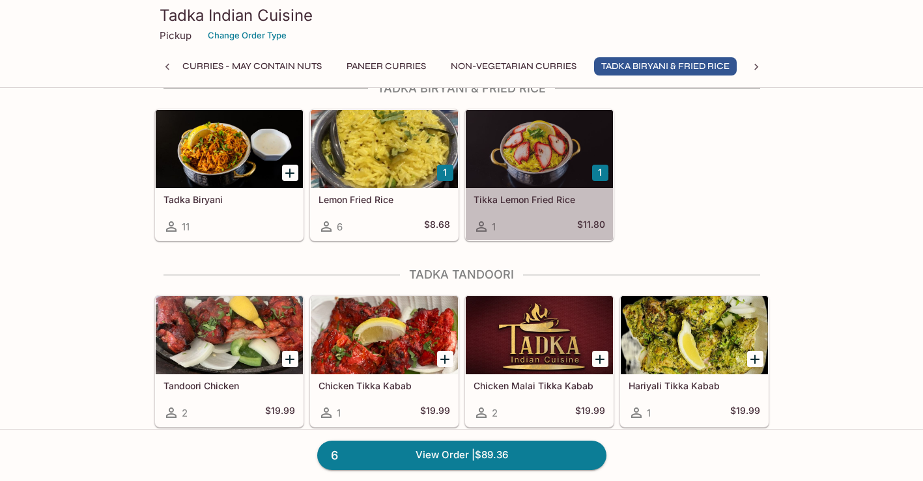
click at [569, 134] on div at bounding box center [539, 149] width 147 height 78
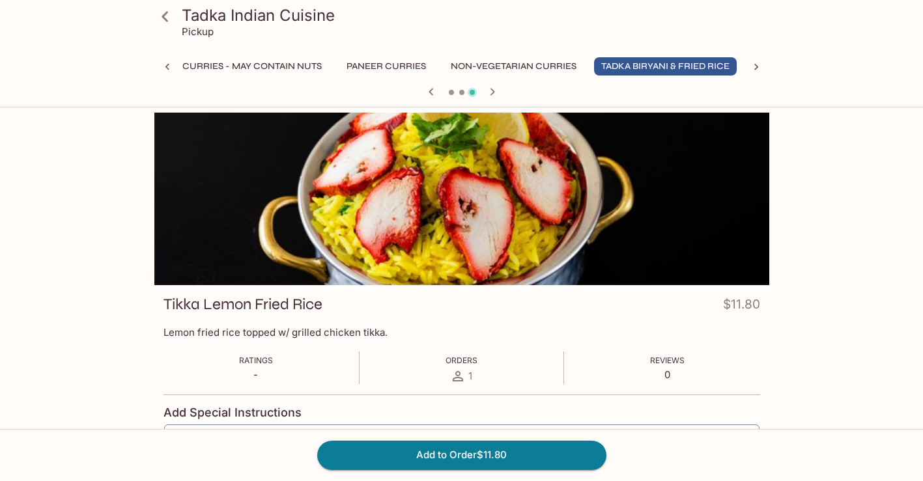
click at [164, 13] on icon at bounding box center [165, 16] width 23 height 23
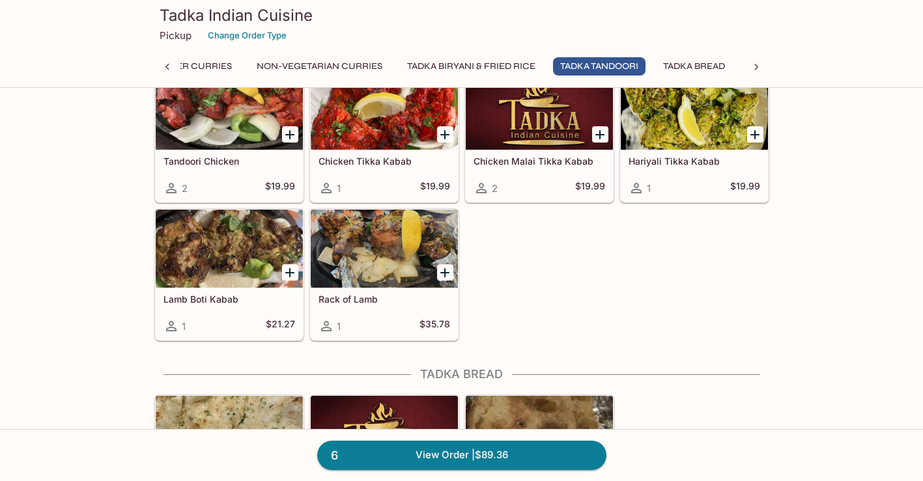
click at [399, 226] on div at bounding box center [384, 249] width 147 height 78
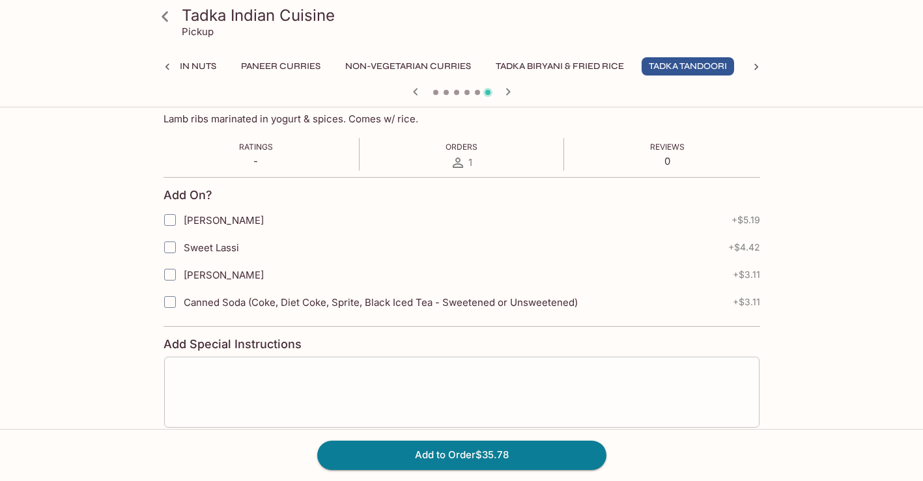
click at [465, 379] on textarea at bounding box center [461, 392] width 577 height 50
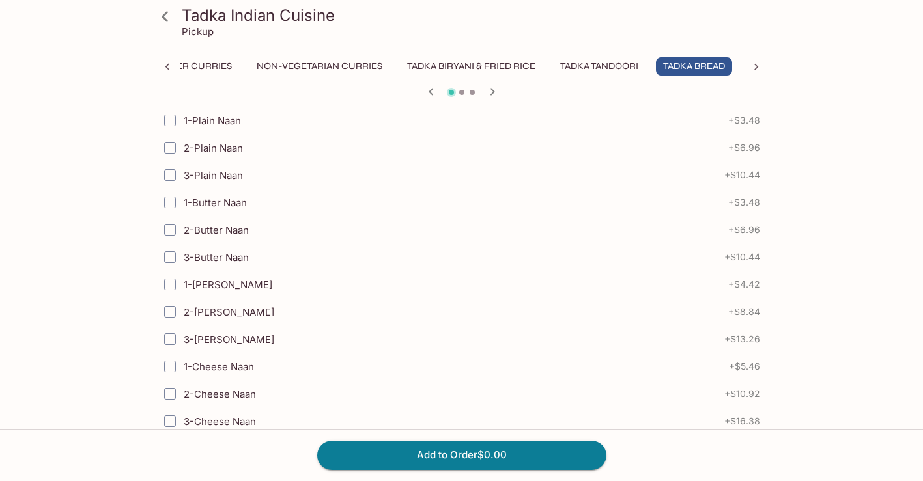
type textarea "no"
click at [169, 228] on input "2-Butter Naan" at bounding box center [170, 230] width 26 height 26
checkbox input "true"
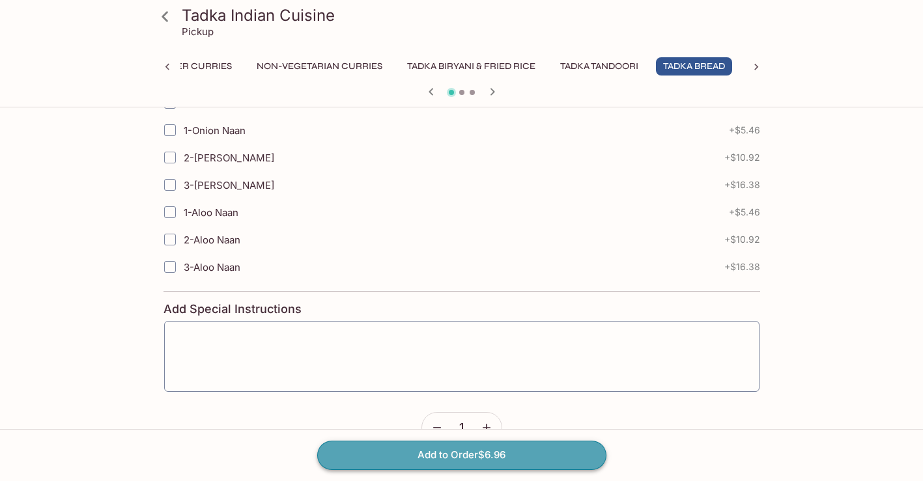
click at [427, 458] on button "Add to Order $6.96" at bounding box center [461, 455] width 289 height 29
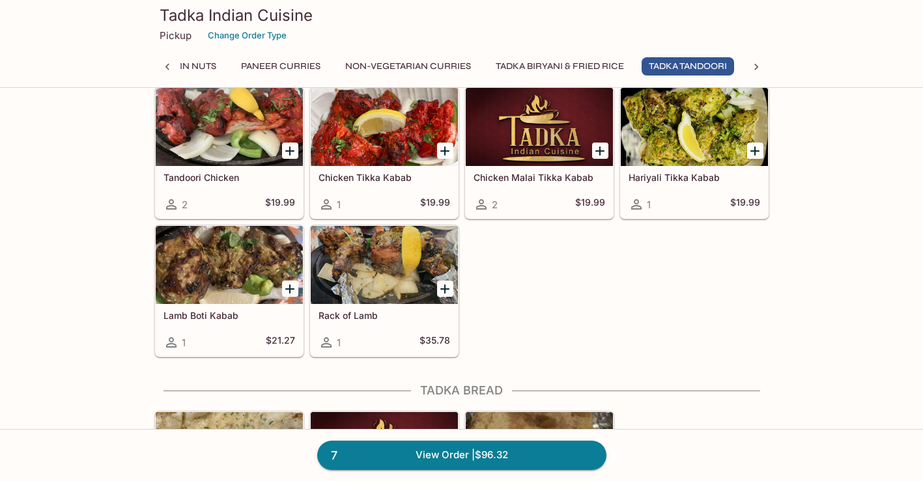
click at [371, 269] on div at bounding box center [384, 265] width 147 height 78
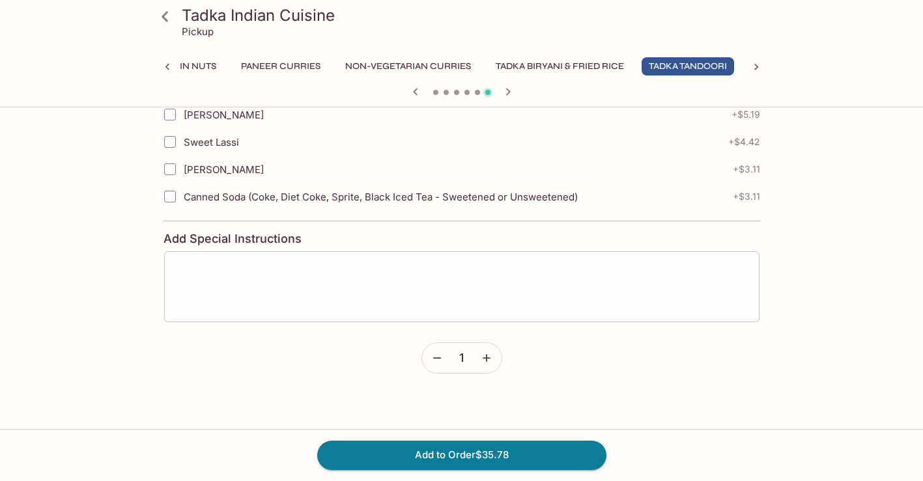
click at [358, 268] on textarea at bounding box center [461, 287] width 577 height 50
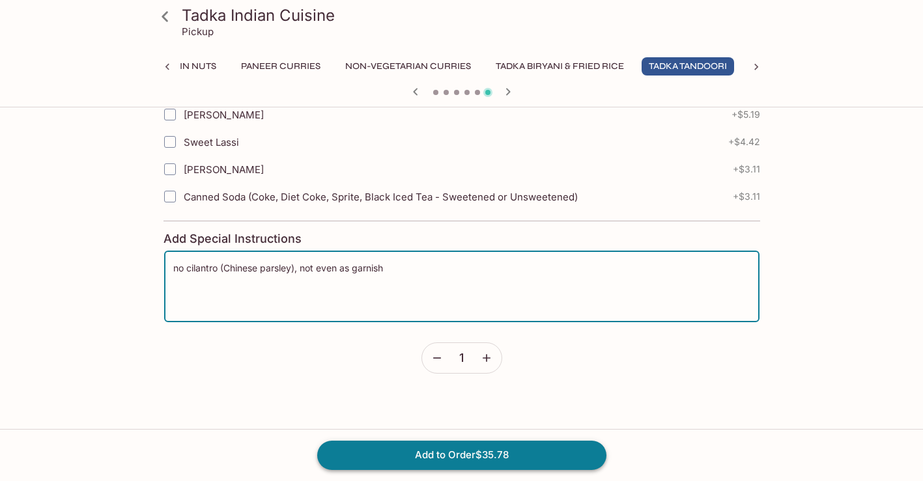
type textarea "no cilantro (Chinese parsley), not even as garnish"
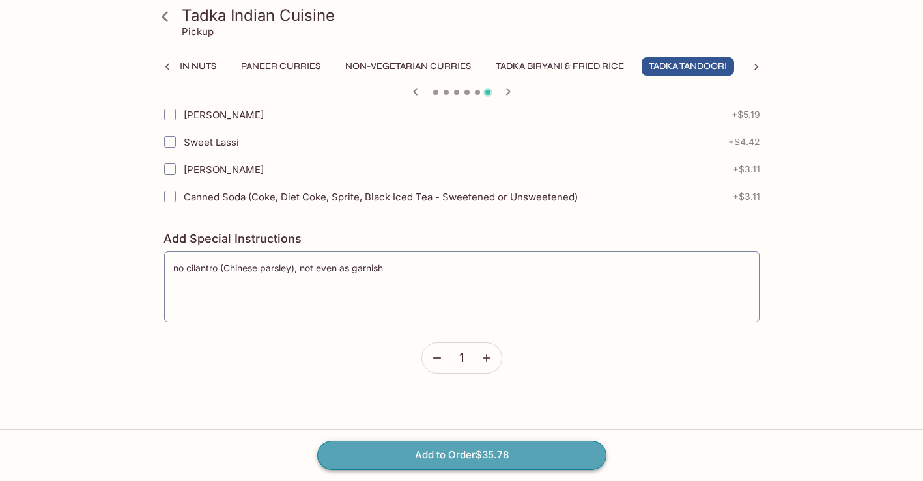
click at [405, 457] on button "Add to Order $35.78" at bounding box center [461, 455] width 289 height 29
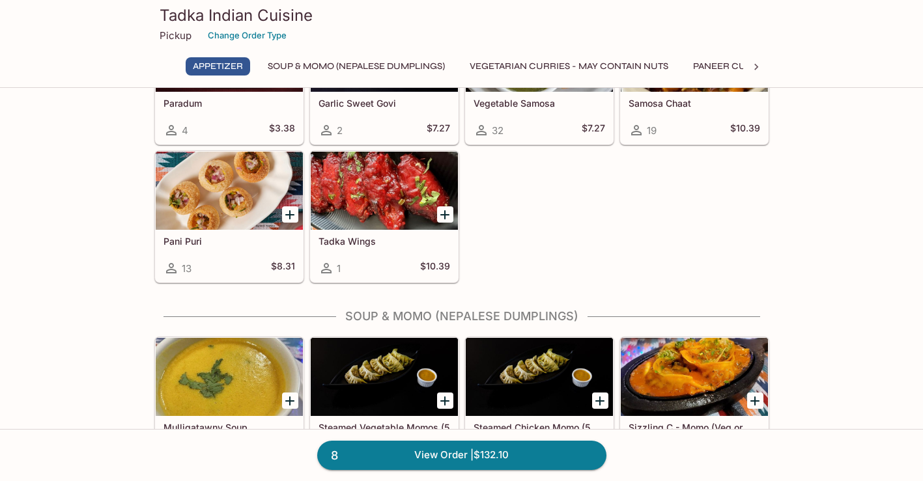
click at [375, 190] on div at bounding box center [384, 191] width 147 height 78
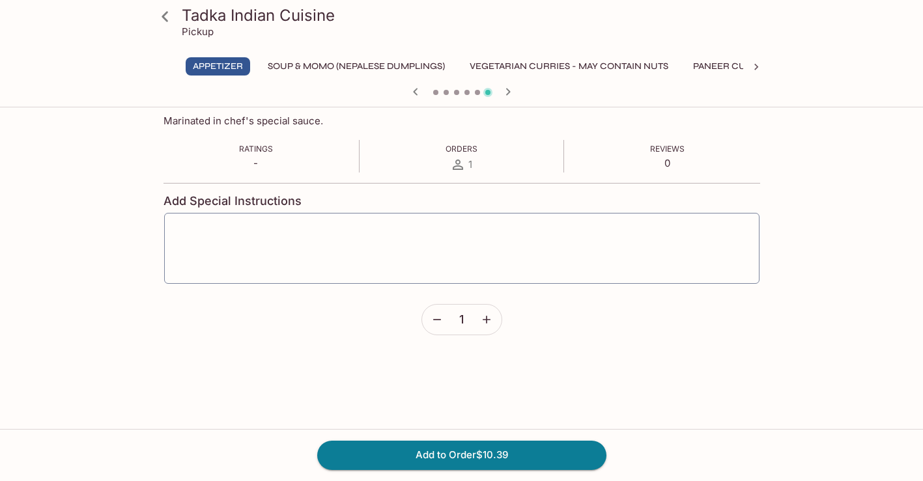
click at [165, 21] on icon at bounding box center [165, 16] width 23 height 23
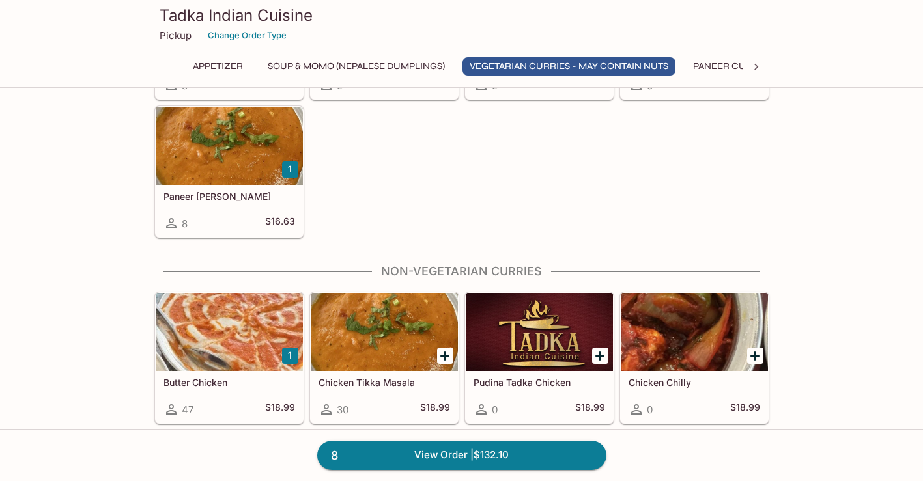
scroll to position [0, 17]
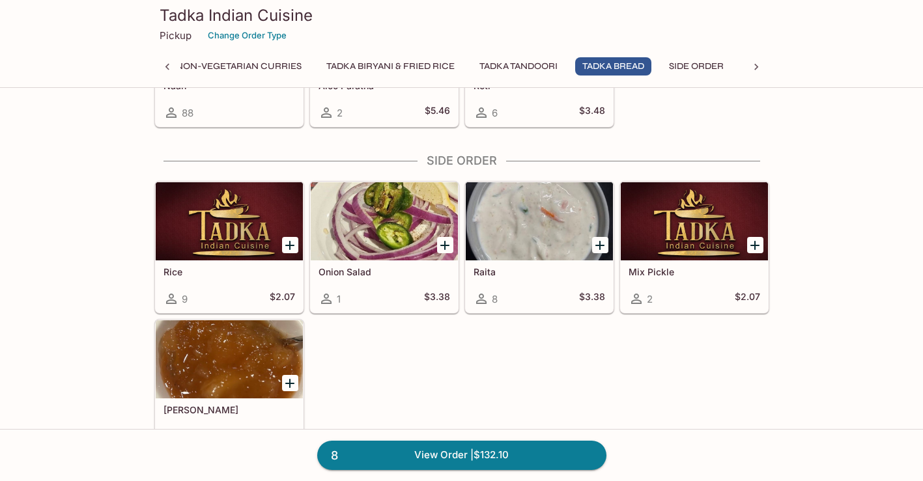
click at [552, 211] on div at bounding box center [539, 221] width 147 height 78
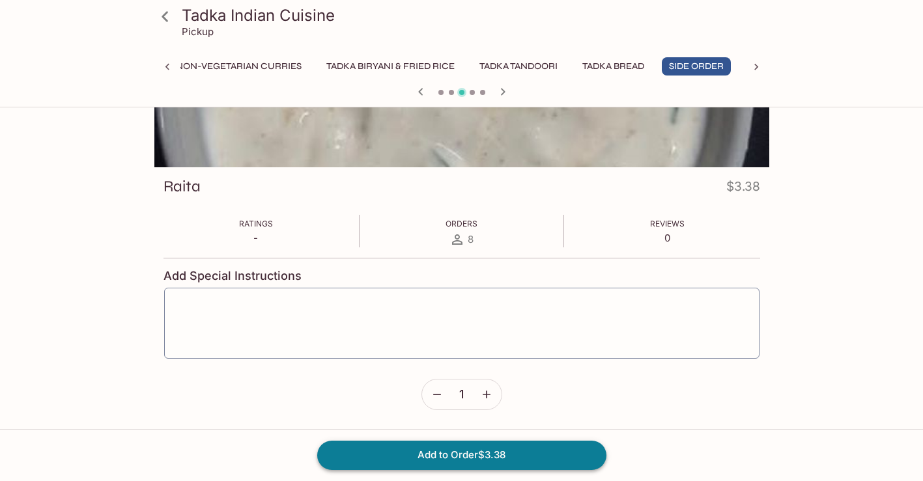
click at [438, 458] on button "Add to Order $3.38" at bounding box center [461, 455] width 289 height 29
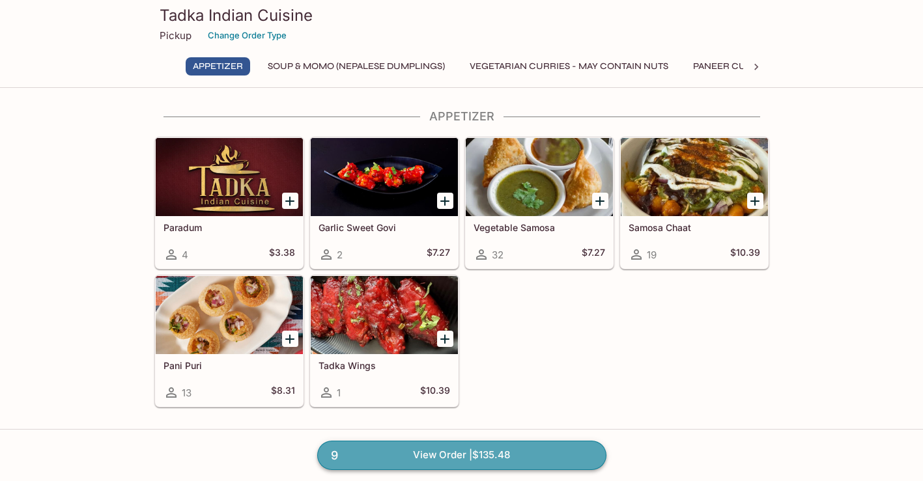
click at [442, 451] on link "9 View Order | $135.48" at bounding box center [461, 455] width 289 height 29
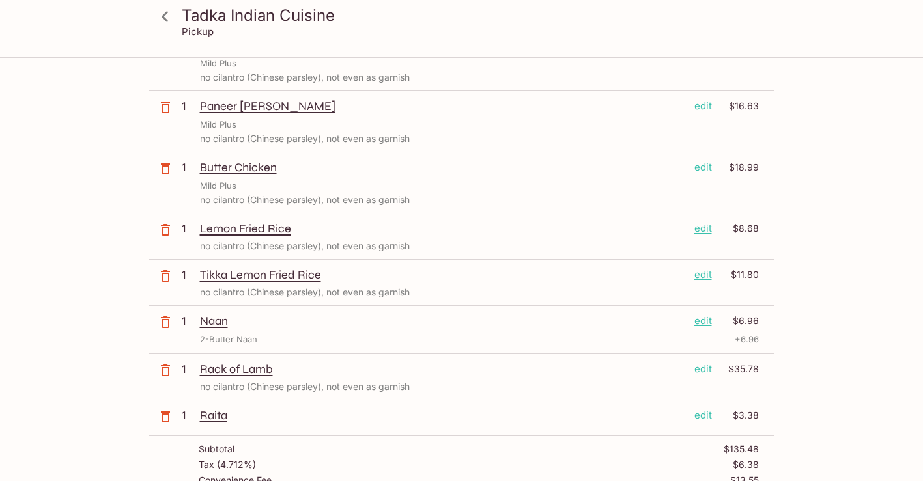
click at [160, 229] on icon "button" at bounding box center [166, 230] width 16 height 16
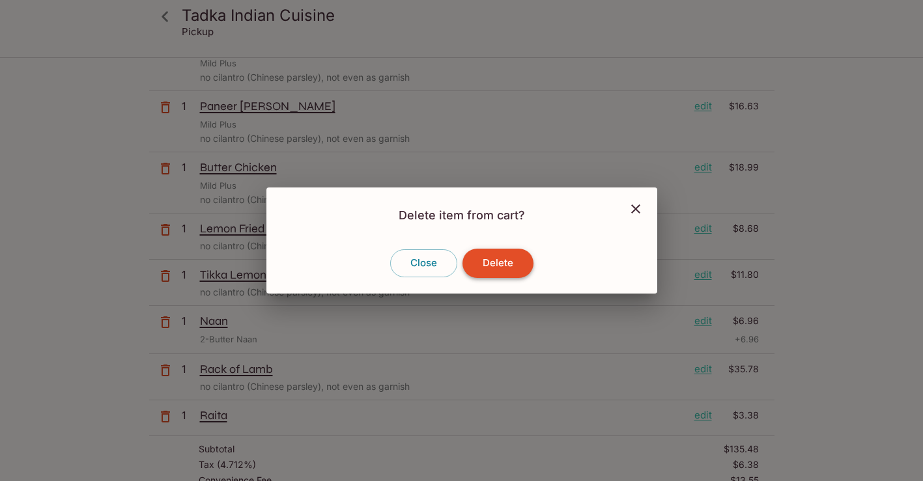
click at [502, 257] on button "Delete" at bounding box center [498, 263] width 71 height 29
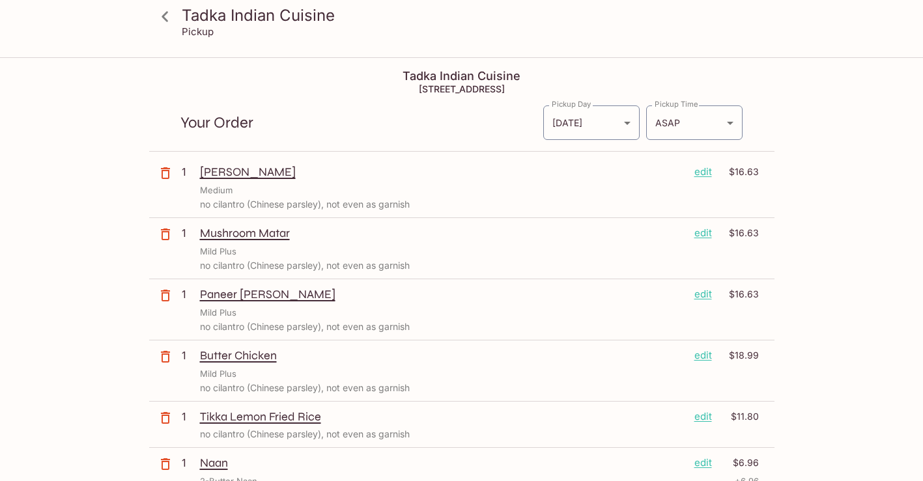
scroll to position [-1, 0]
click at [162, 18] on icon at bounding box center [165, 16] width 23 height 23
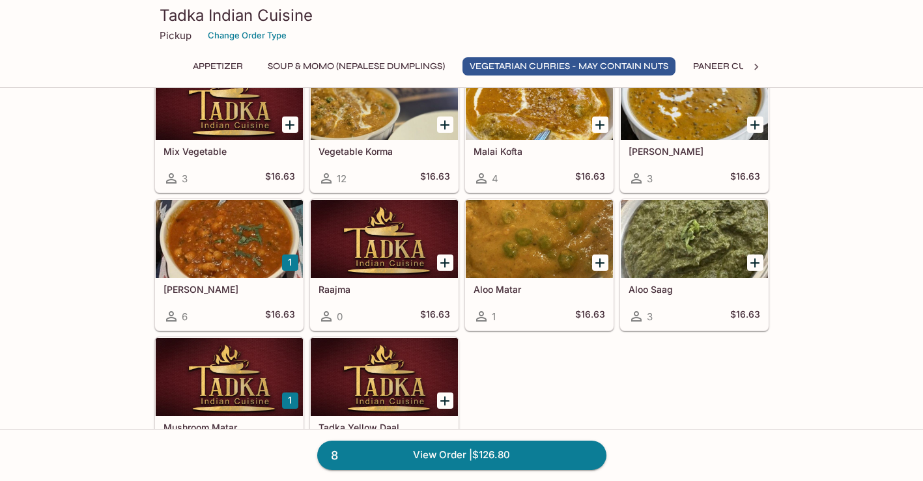
click at [391, 255] on div at bounding box center [384, 239] width 147 height 78
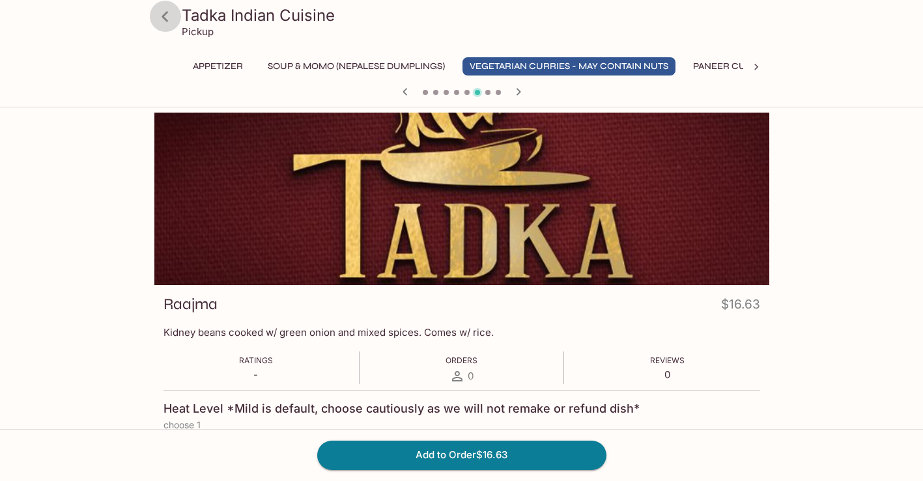
click at [169, 14] on icon at bounding box center [165, 16] width 23 height 23
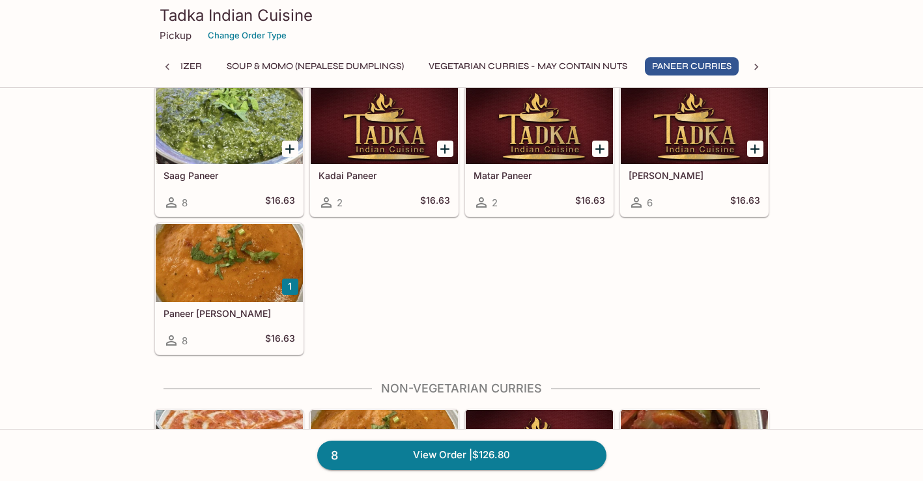
scroll to position [1160, 0]
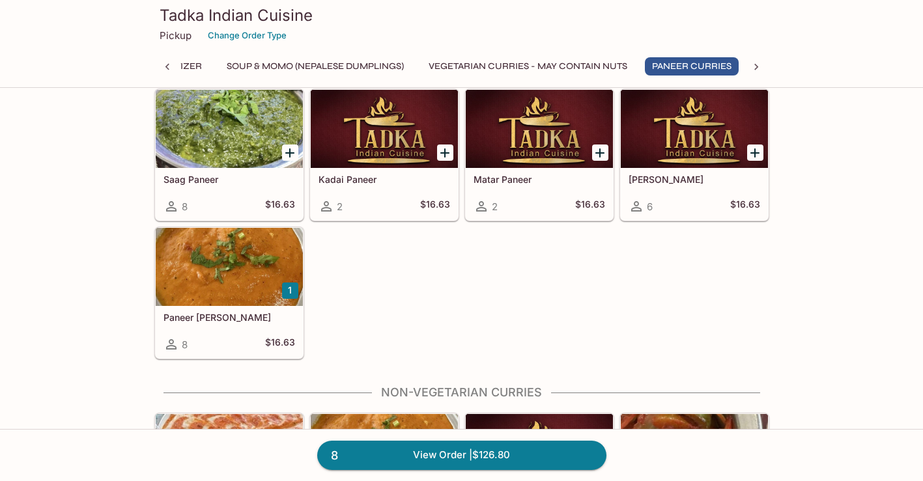
click at [392, 141] on div at bounding box center [384, 129] width 147 height 78
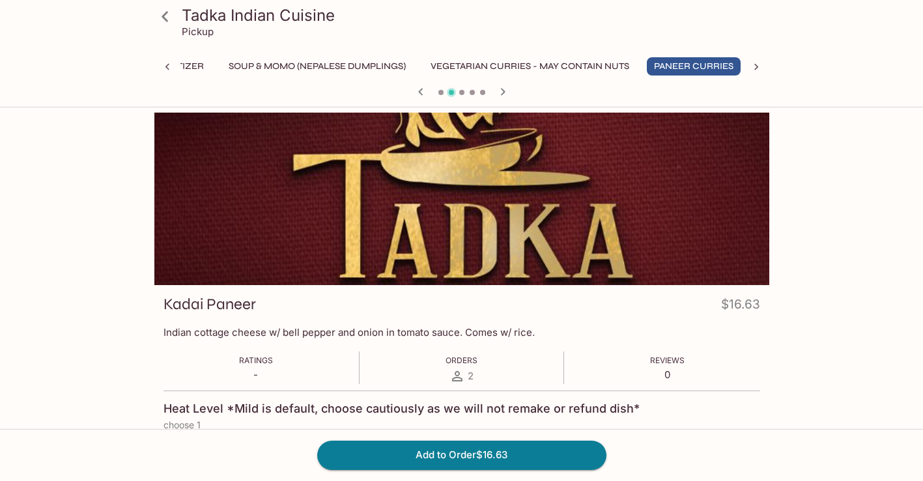
scroll to position [0, 41]
click at [167, 12] on icon at bounding box center [165, 16] width 7 height 10
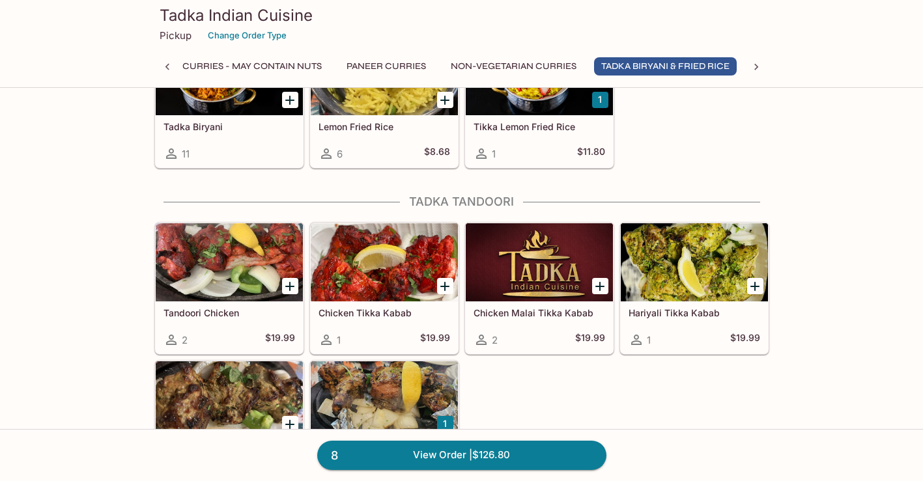
scroll to position [2126, 0]
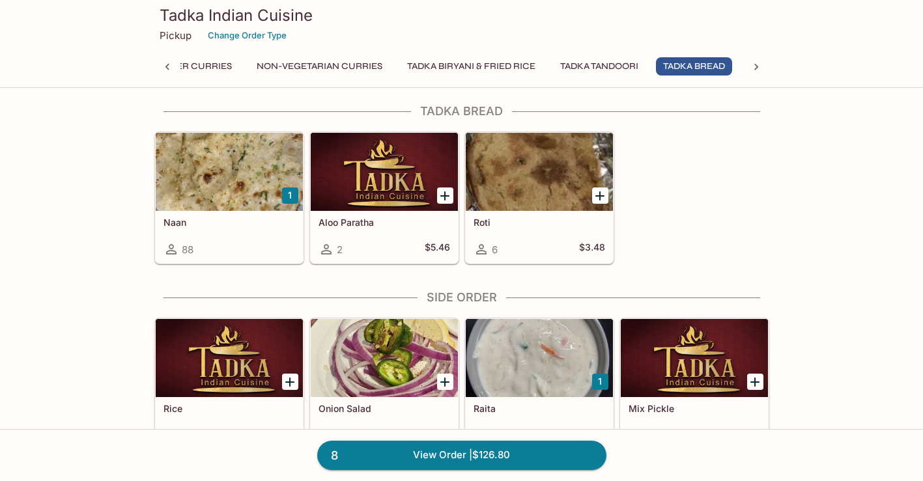
click at [371, 183] on div at bounding box center [384, 172] width 147 height 78
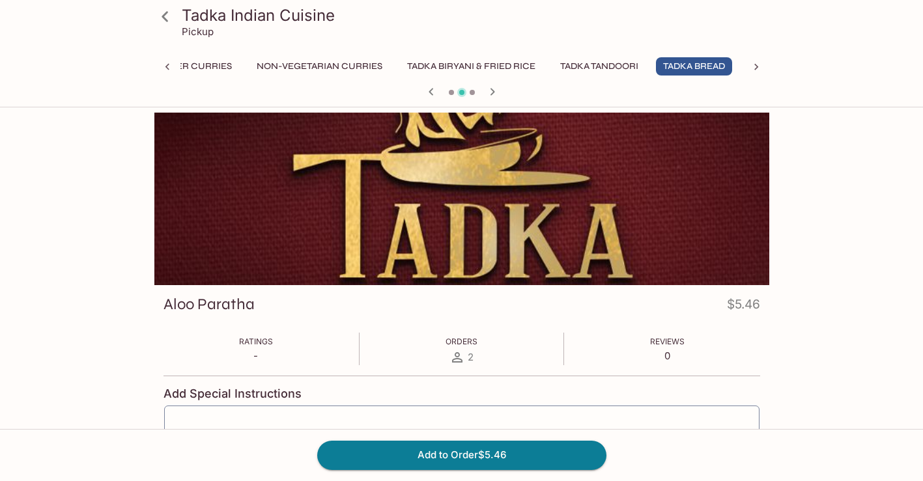
click at [163, 12] on icon at bounding box center [165, 16] width 23 height 23
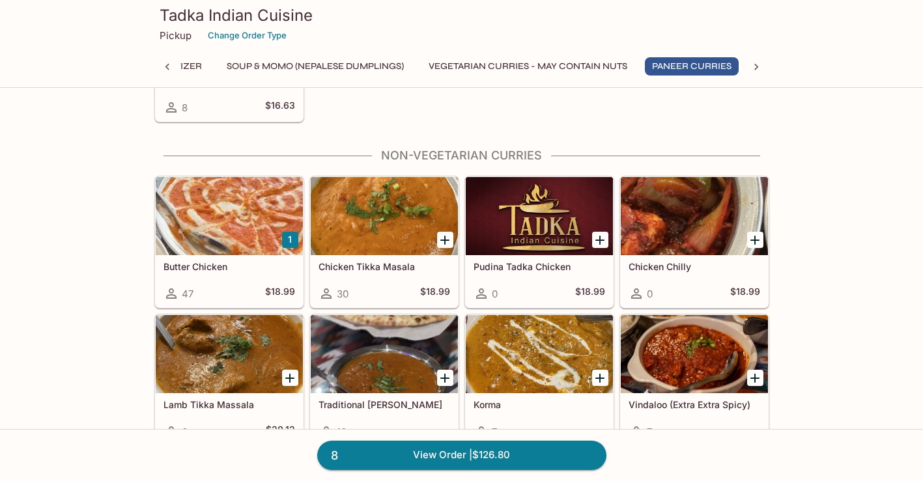
click at [569, 352] on div at bounding box center [539, 354] width 147 height 78
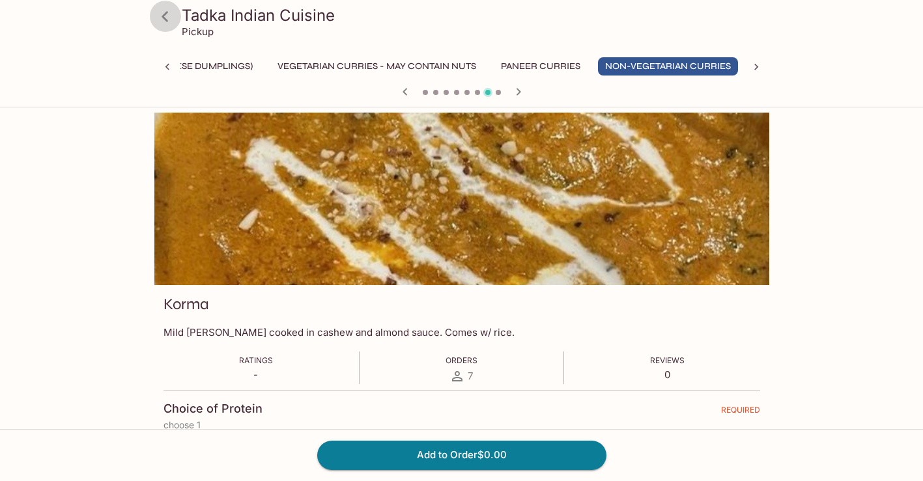
click at [165, 12] on icon at bounding box center [165, 16] width 23 height 23
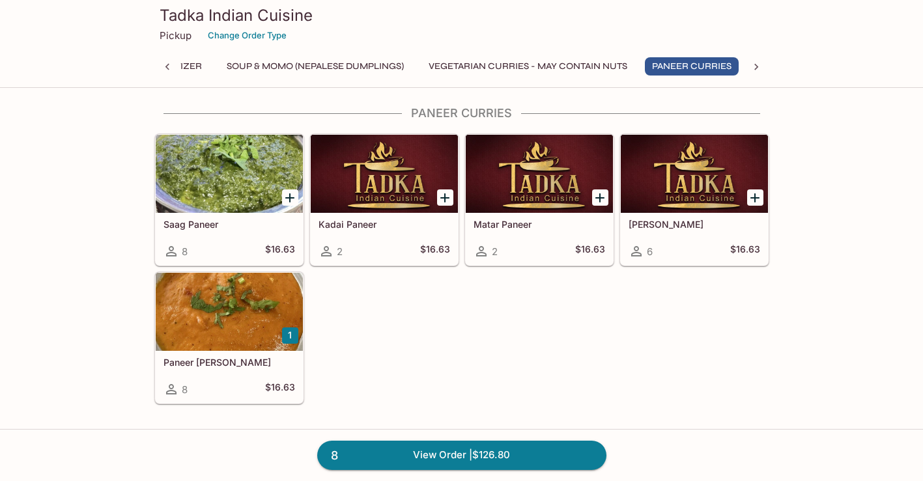
click at [364, 178] on div at bounding box center [384, 174] width 147 height 78
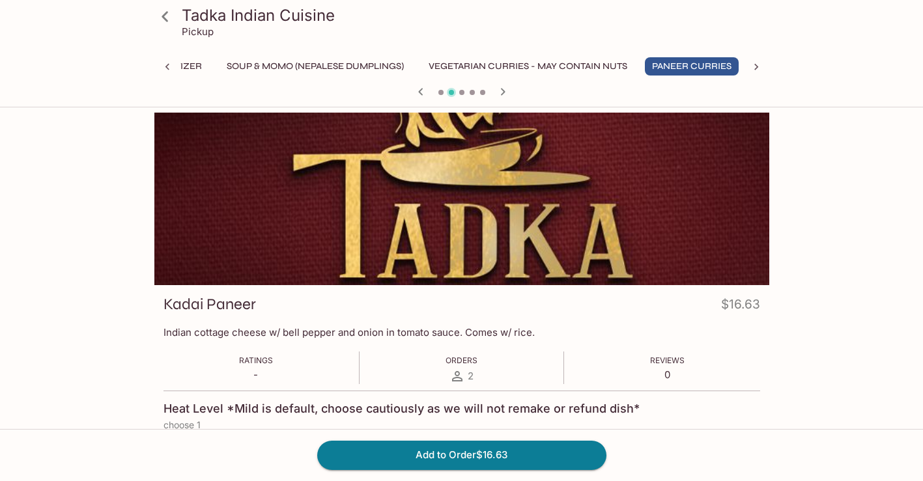
click at [164, 14] on icon at bounding box center [165, 16] width 23 height 23
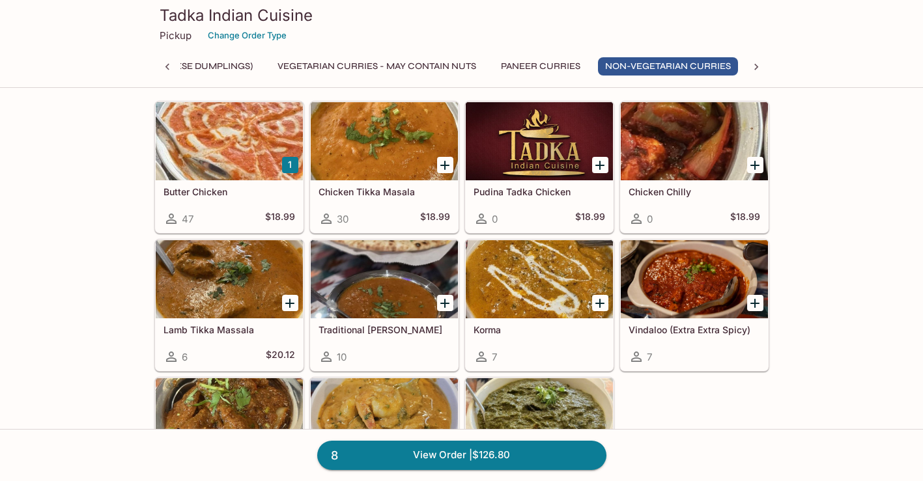
click at [338, 279] on div at bounding box center [384, 279] width 147 height 78
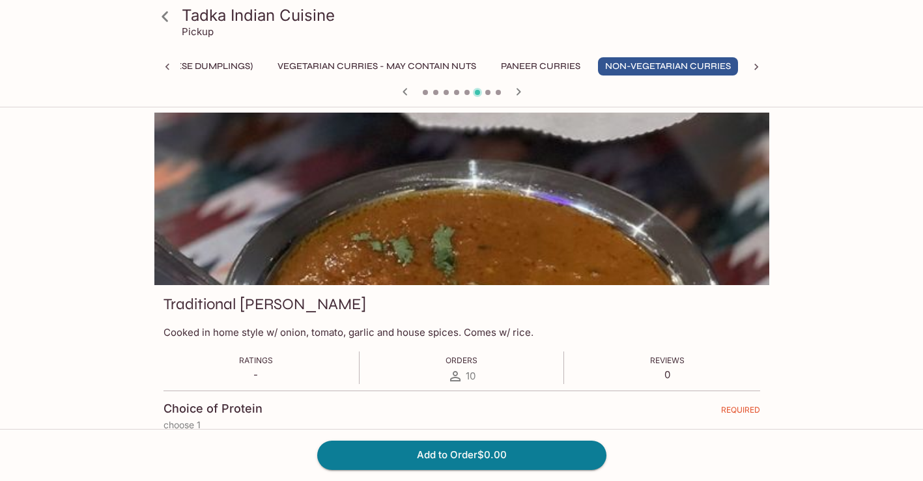
click at [168, 21] on icon at bounding box center [165, 16] width 7 height 10
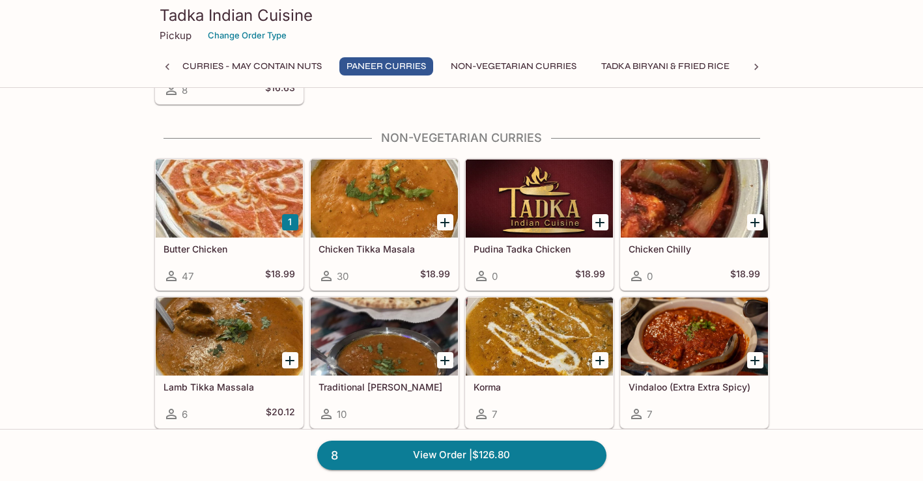
click at [256, 350] on div at bounding box center [229, 337] width 147 height 78
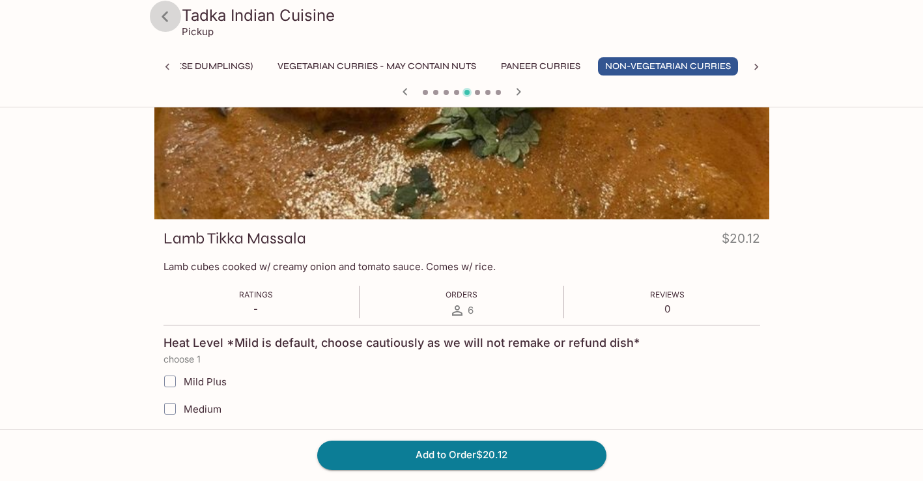
click at [166, 17] on icon at bounding box center [165, 16] width 23 height 23
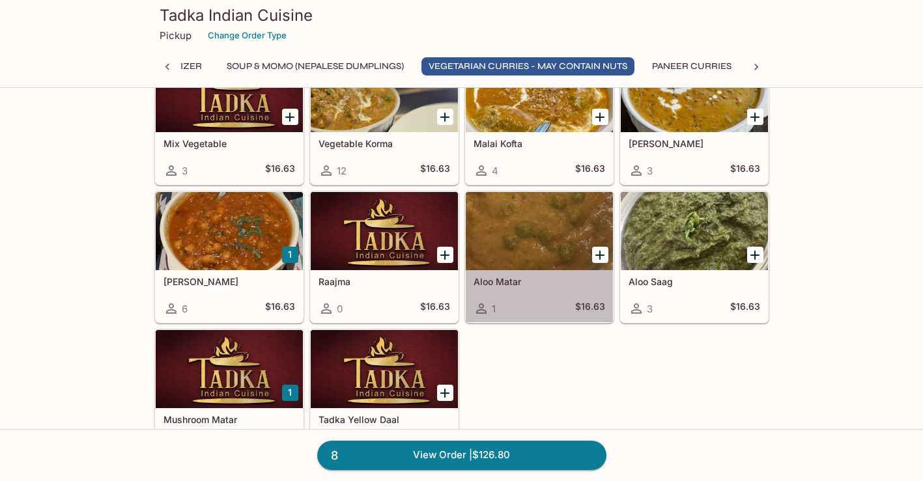
click at [517, 252] on div at bounding box center [539, 231] width 147 height 78
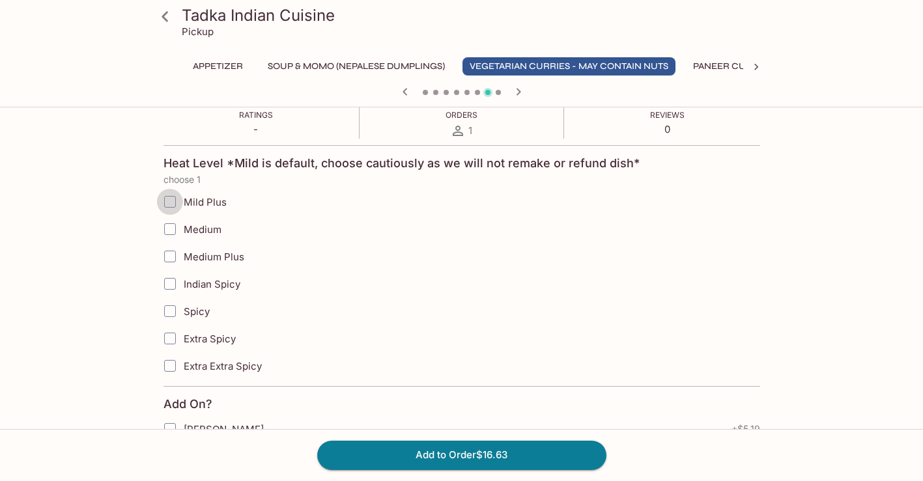
click at [166, 199] on input "Mild Plus" at bounding box center [170, 202] width 26 height 26
checkbox input "true"
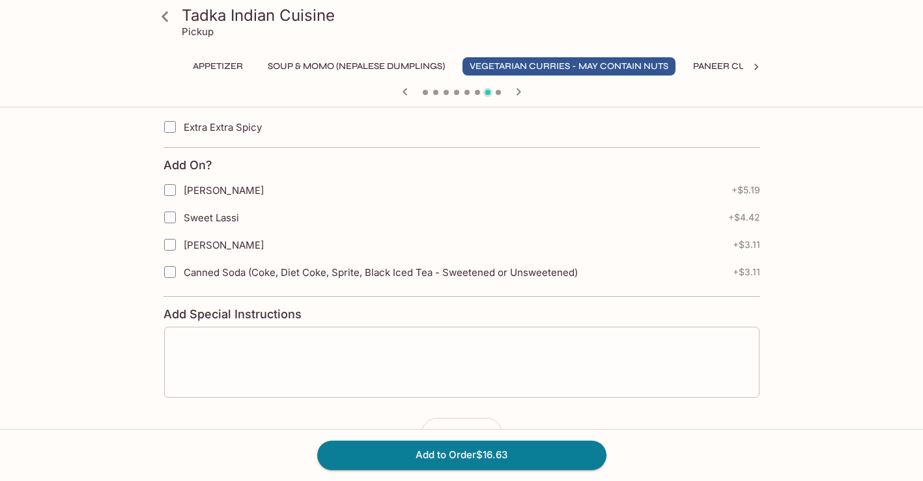
click at [305, 350] on textarea at bounding box center [461, 362] width 577 height 50
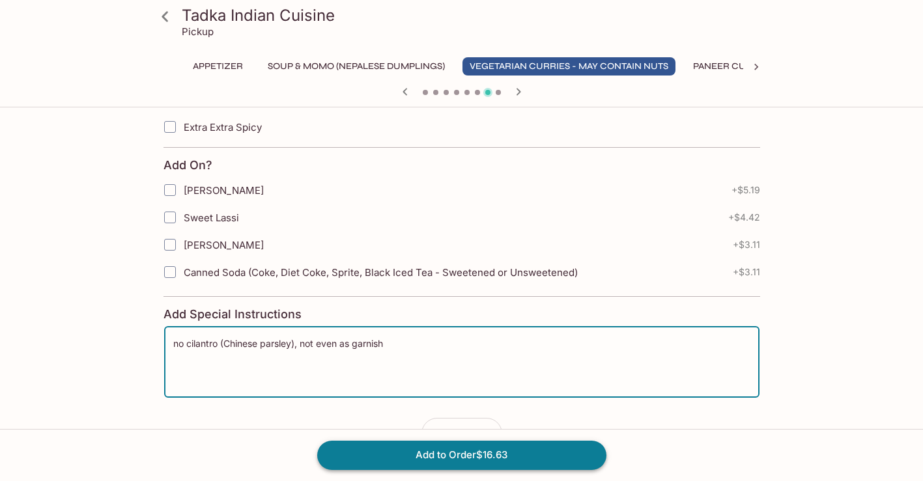
type textarea "no cilantro (Chinese parsley), not even as garnish"
click at [362, 446] on button "Add to Order $16.63" at bounding box center [461, 455] width 289 height 29
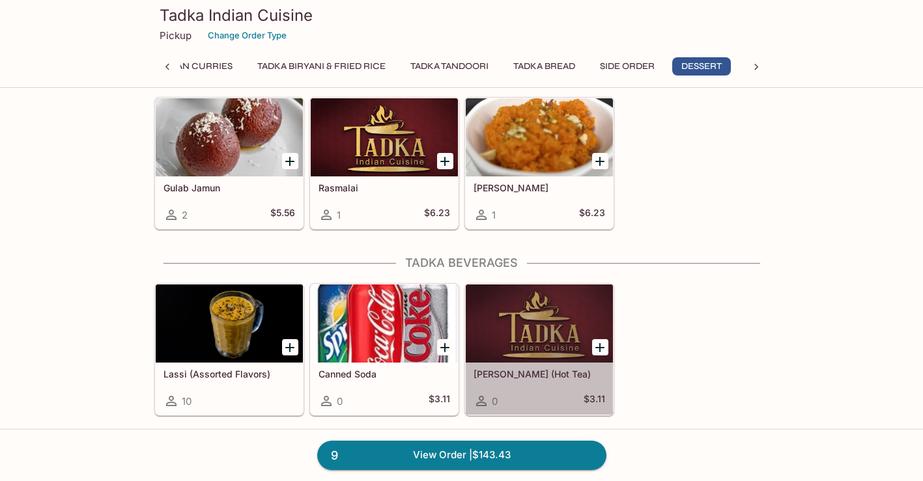
click at [569, 311] on div at bounding box center [539, 324] width 147 height 78
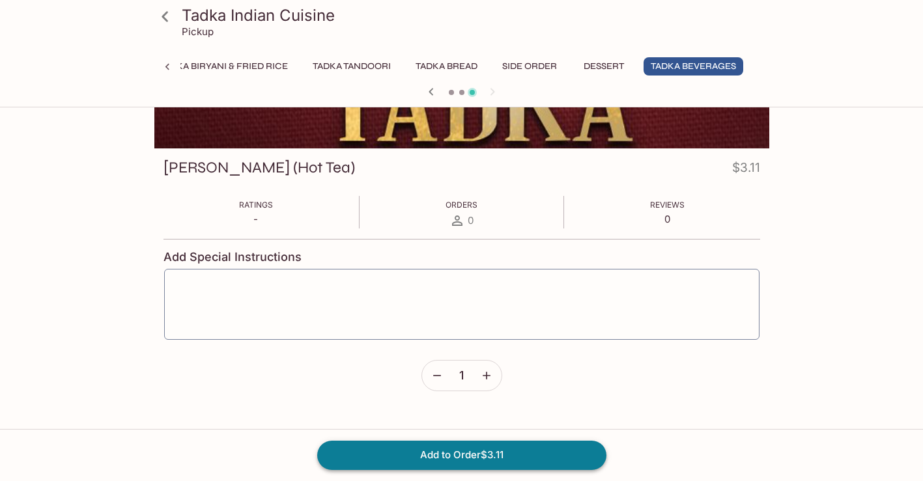
click at [476, 457] on button "Add to Order $3.11" at bounding box center [461, 455] width 289 height 29
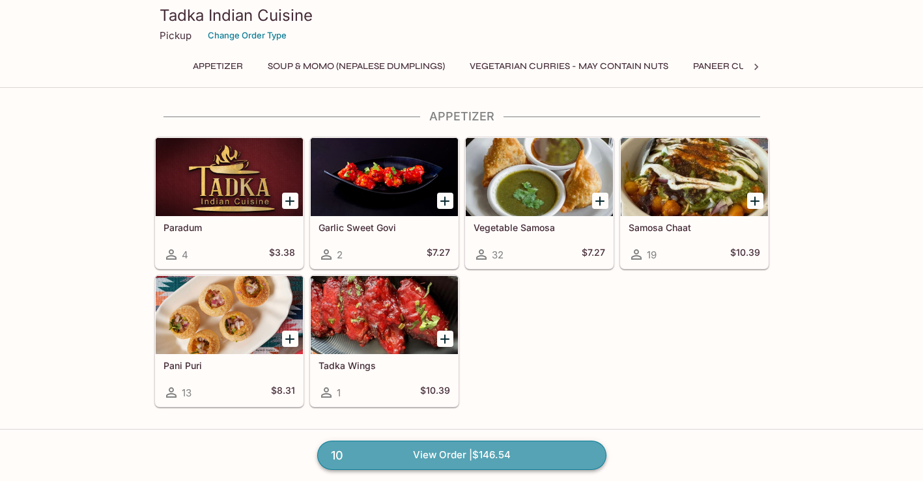
click at [423, 456] on link "10 View Order | $146.54" at bounding box center [461, 455] width 289 height 29
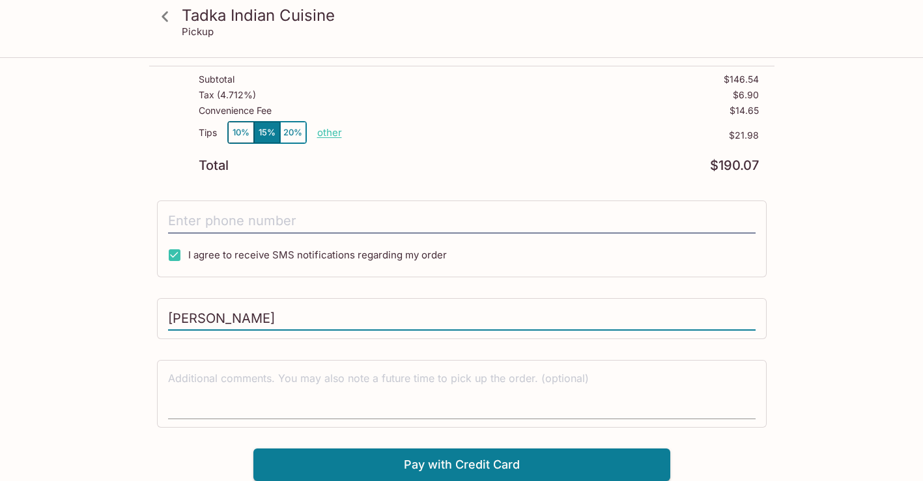
scroll to position [608, 0]
type input "[PERSON_NAME]"
click at [355, 462] on button "Pay with Credit Card" at bounding box center [461, 466] width 417 height 33
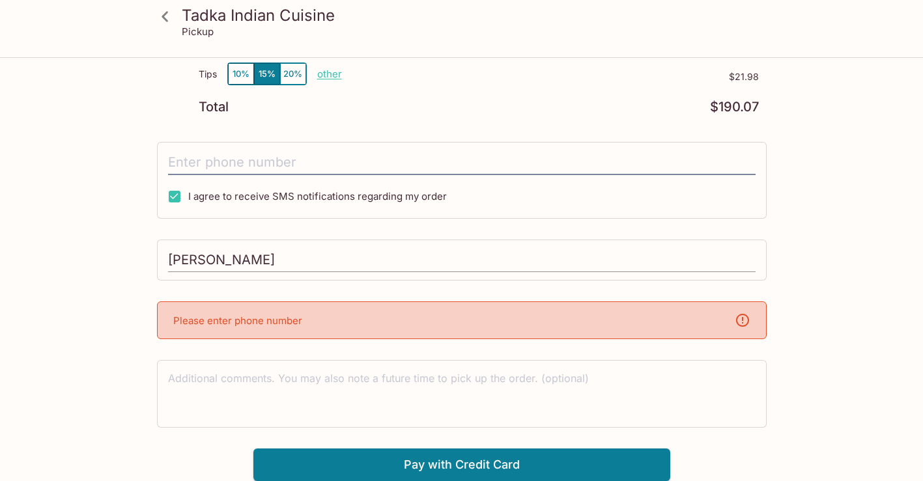
scroll to position [667, 0]
click at [402, 259] on input "[PERSON_NAME]" at bounding box center [462, 261] width 588 height 25
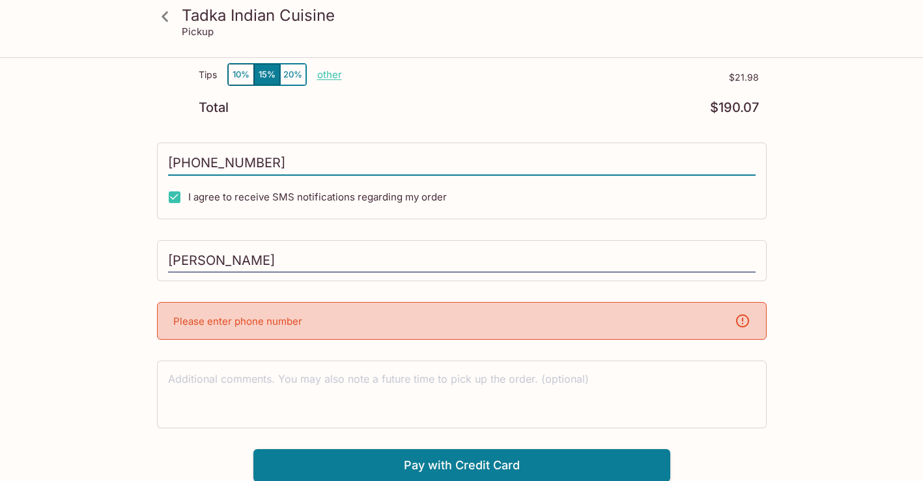
scroll to position [608, 0]
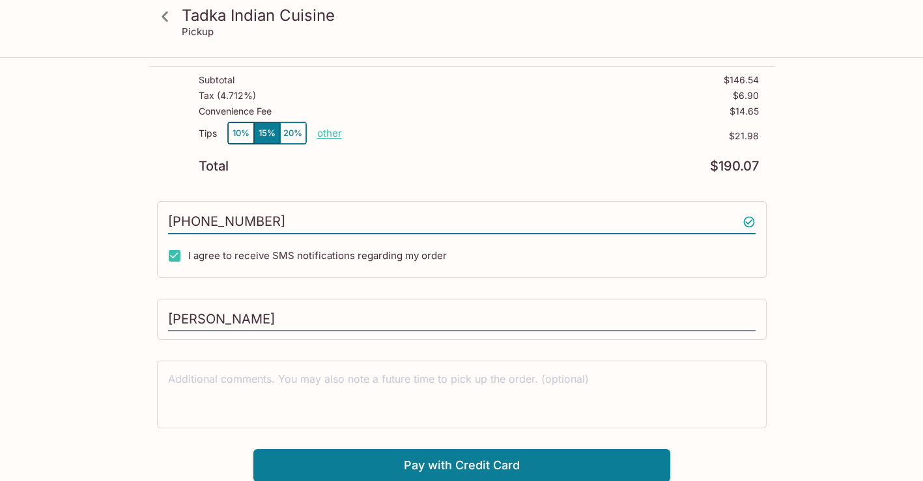
click at [229, 219] on input "[PHONE_NUMBER]" at bounding box center [462, 222] width 588 height 25
click at [312, 219] on input "[PHONE_NUMBER]" at bounding box center [462, 222] width 588 height 25
type input "[PHONE_NUMBER]"
click at [413, 460] on button "Pay with Credit Card" at bounding box center [461, 466] width 417 height 33
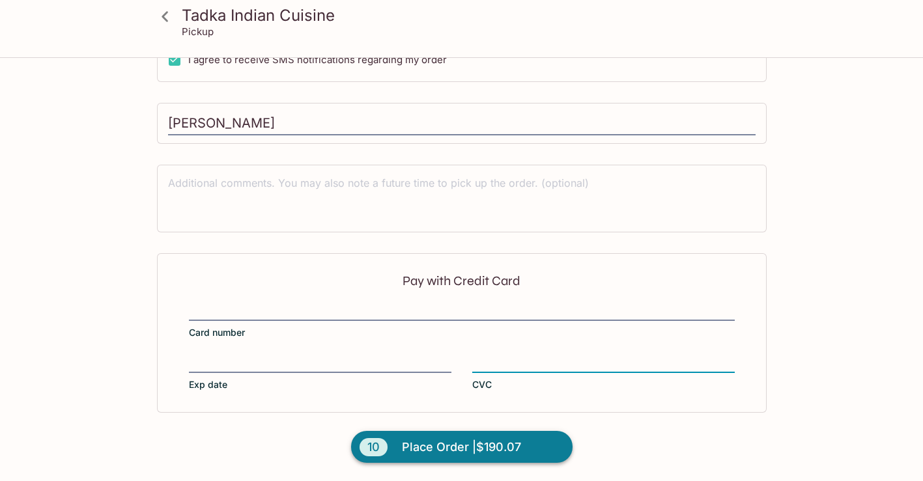
scroll to position [804, 0]
click at [444, 444] on span "Place Order | $190.07" at bounding box center [461, 448] width 119 height 21
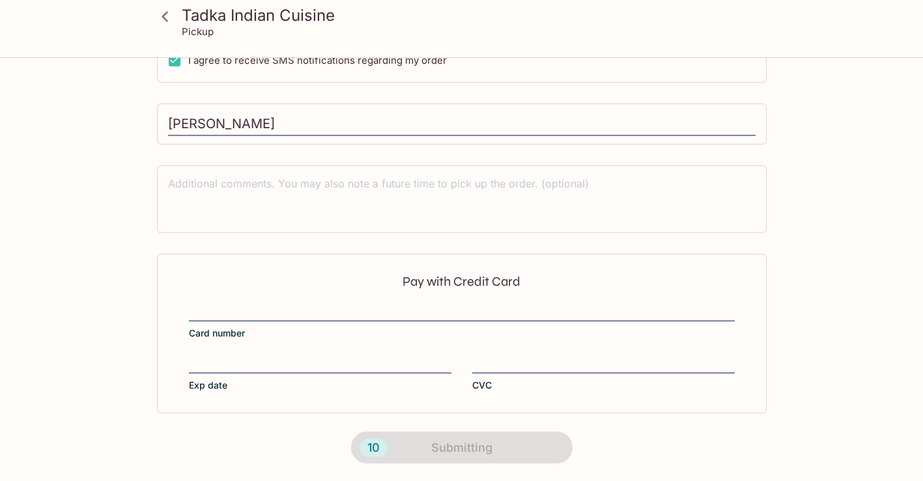
scroll to position [275, 0]
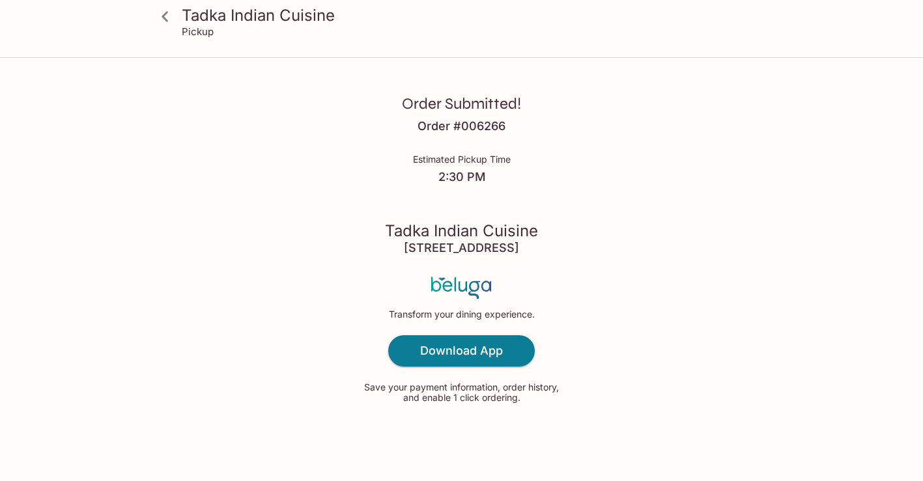
click at [168, 16] on icon at bounding box center [165, 16] width 23 height 23
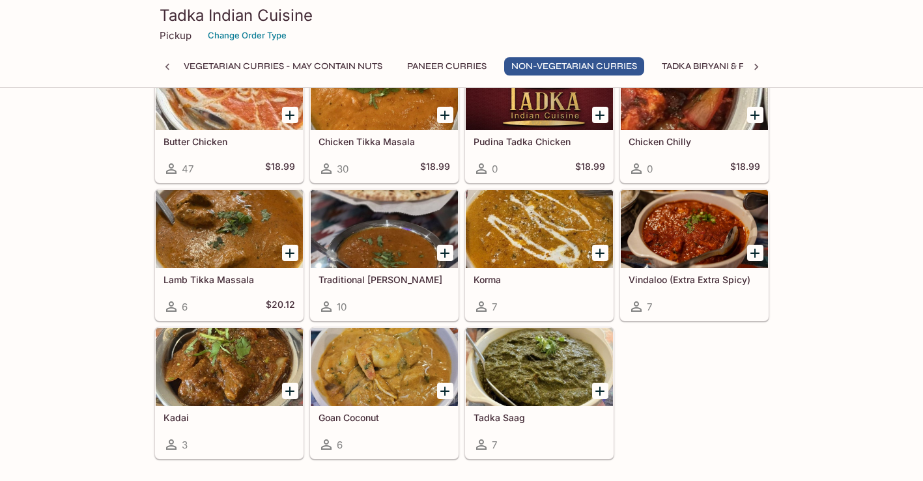
scroll to position [1530, 0]
